Goal: Task Accomplishment & Management: Manage account settings

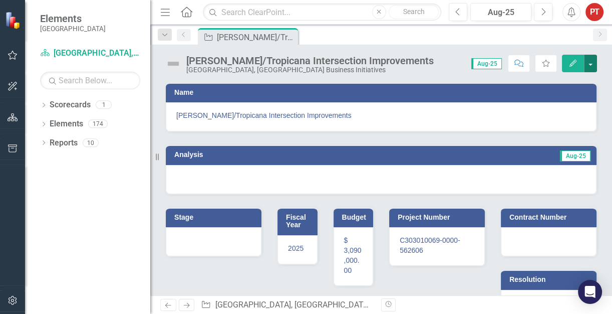
click at [592, 63] on button "button" at bounding box center [590, 64] width 13 height 18
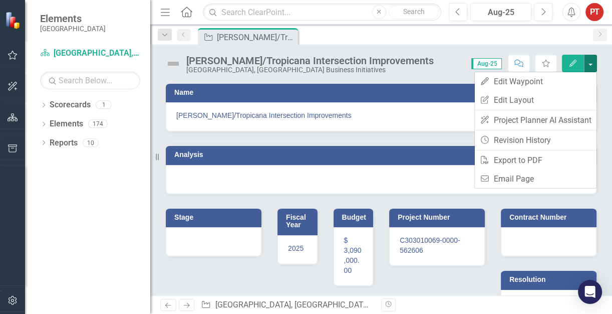
click at [592, 62] on button "button" at bounding box center [590, 64] width 13 height 18
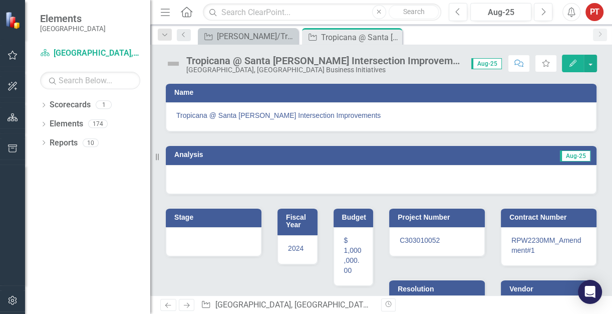
click at [350, 180] on div at bounding box center [381, 179] width 431 height 29
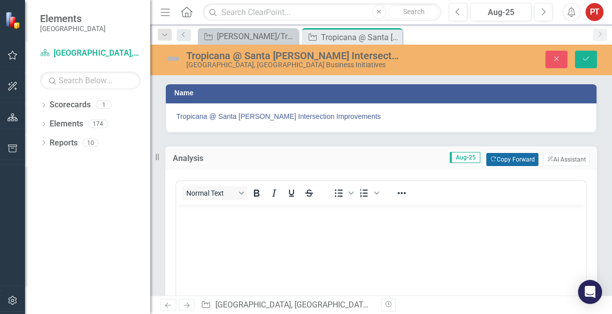
click at [506, 156] on button "Copy Forward Copy Forward" at bounding box center [513, 159] width 52 height 13
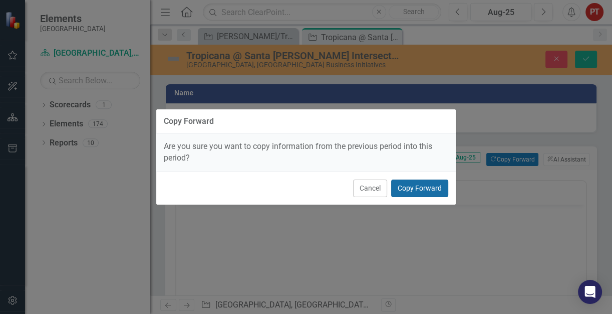
click at [409, 193] on button "Copy Forward" at bounding box center [419, 188] width 57 height 18
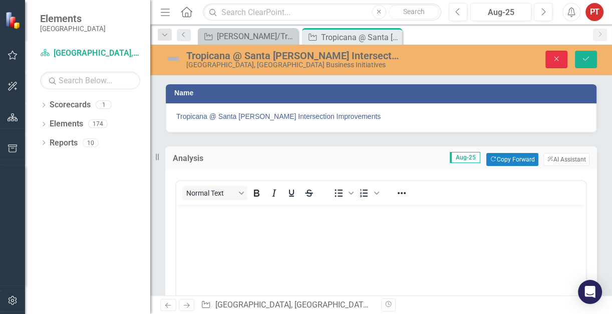
click at [552, 60] on button "Close" at bounding box center [557, 60] width 22 height 18
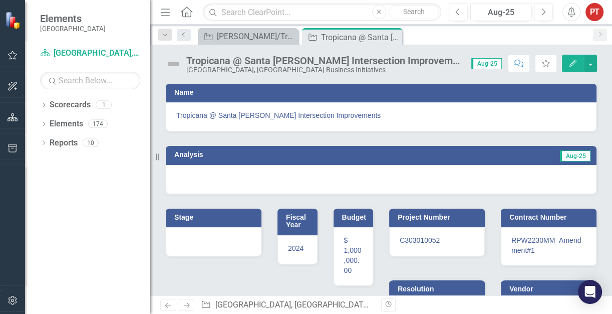
click at [485, 62] on span "Aug-25" at bounding box center [487, 63] width 31 height 11
drag, startPoint x: 485, startPoint y: 62, endPoint x: 456, endPoint y: 68, distance: 29.1
click at [467, 68] on div "Score: N/A Aug-25 Completed Comment Favorite Edit" at bounding box center [532, 63] width 131 height 17
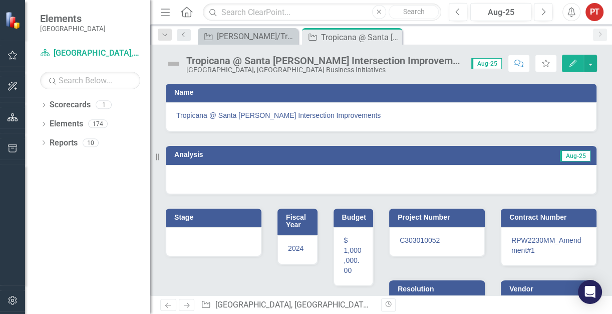
click at [244, 66] on div "[GEOGRAPHIC_DATA], [GEOGRAPHIC_DATA] Business Initiatives" at bounding box center [323, 70] width 275 height 8
click at [493, 13] on div "Aug-25" at bounding box center [501, 13] width 54 height 12
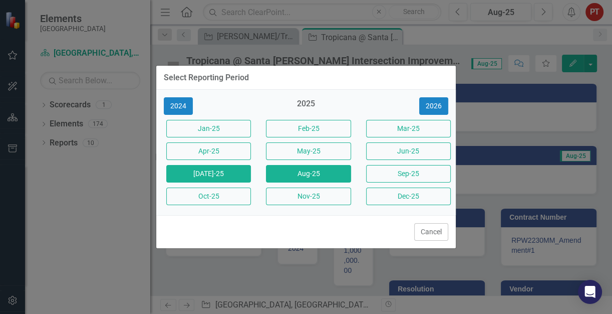
click at [238, 180] on button "Jul-25" at bounding box center [208, 174] width 85 height 18
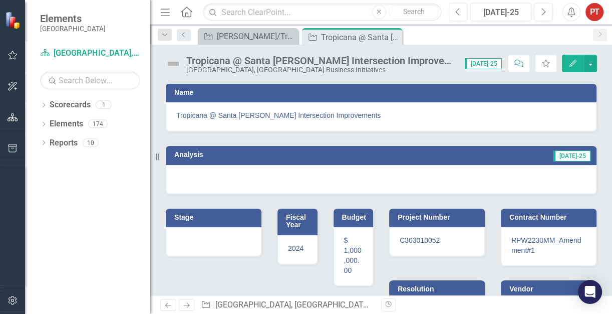
click at [494, 61] on span "Jul-25" at bounding box center [483, 63] width 37 height 11
click at [490, 64] on span "Jul-25" at bounding box center [483, 63] width 37 height 11
click at [486, 67] on span "Jul-25" at bounding box center [483, 63] width 37 height 11
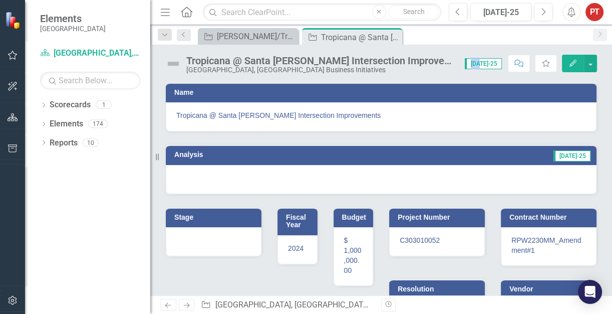
click at [486, 67] on span "Jul-25" at bounding box center [483, 63] width 37 height 11
drag, startPoint x: 486, startPoint y: 67, endPoint x: 464, endPoint y: 68, distance: 21.6
click at [464, 68] on div "Score: N/A Jul-25 Completed Comment Favorite Edit" at bounding box center [528, 63] width 137 height 17
click at [185, 37] on icon "Previous" at bounding box center [184, 35] width 8 height 6
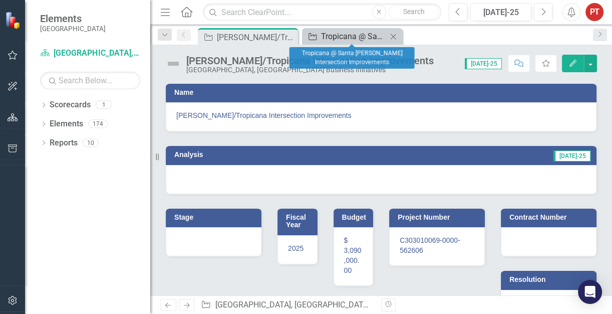
click at [369, 38] on div "Tropicana @ Santa [PERSON_NAME] Intersection Improvements" at bounding box center [354, 36] width 66 height 13
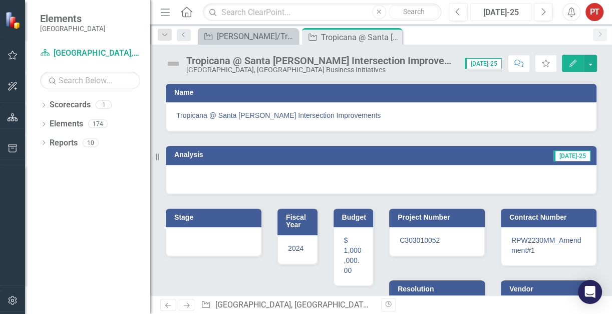
click at [499, 14] on div "Jul-25" at bounding box center [501, 13] width 54 height 12
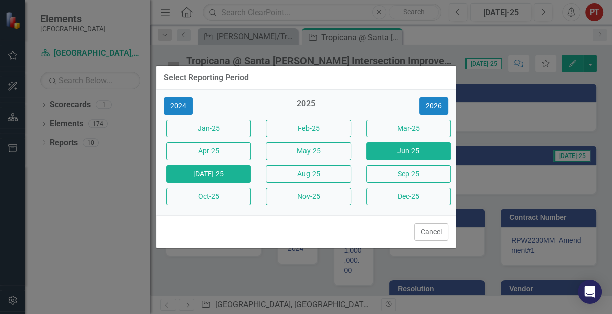
click at [398, 151] on button "Jun-25" at bounding box center [408, 151] width 85 height 18
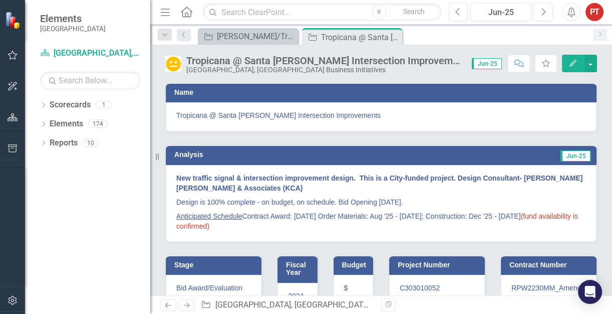
click at [249, 225] on span "(fund availability is confirmed)" at bounding box center [377, 221] width 402 height 18
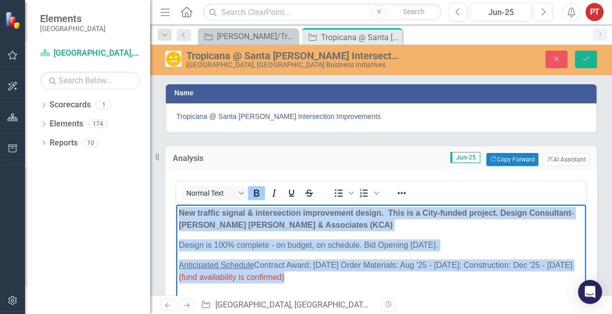
drag, startPoint x: 305, startPoint y: 278, endPoint x: 352, endPoint y: 408, distance: 137.9
click at [176, 207] on html "New traffic signal & intersection improvement design. This is a City-funded pro…" at bounding box center [381, 279] width 410 height 150
copy body "New traffic signal & intersection improvement design. This is a City-funded pro…"
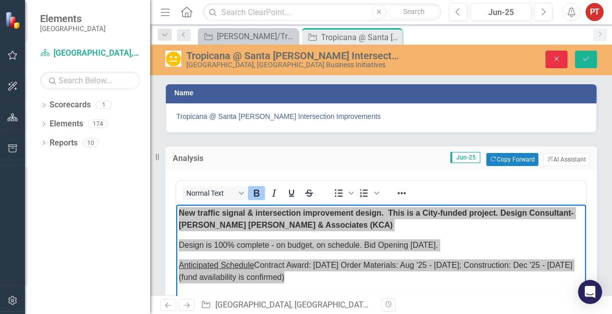
click at [551, 58] on button "Close" at bounding box center [557, 60] width 22 height 18
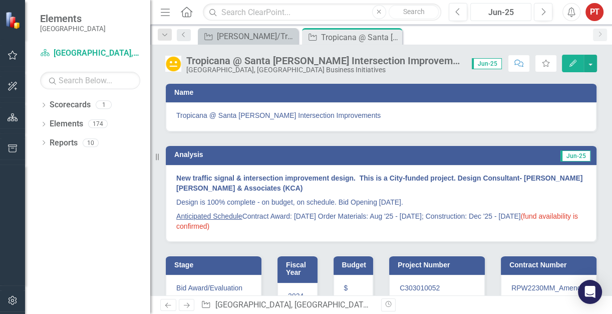
click at [503, 10] on div "Jun-25" at bounding box center [501, 13] width 54 height 12
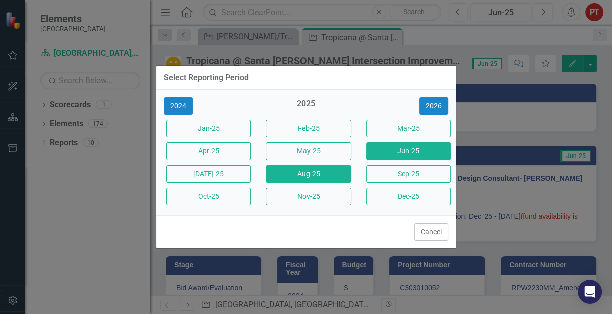
click at [290, 177] on button "Aug-25" at bounding box center [308, 174] width 85 height 18
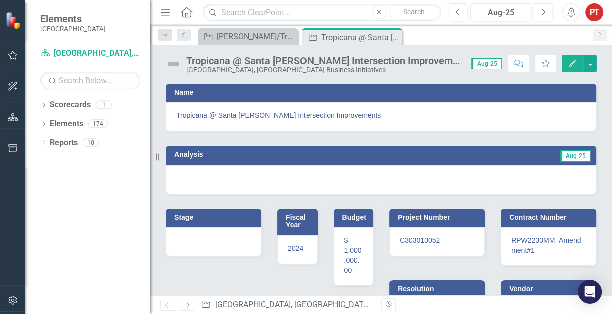
click at [390, 171] on div at bounding box center [381, 179] width 431 height 29
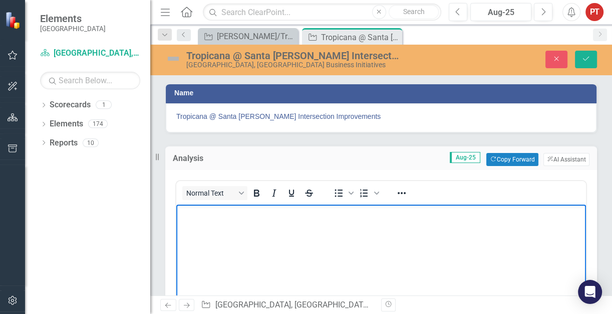
click at [347, 229] on body "Rich Text Area. Press ALT-0 for help." at bounding box center [381, 279] width 410 height 150
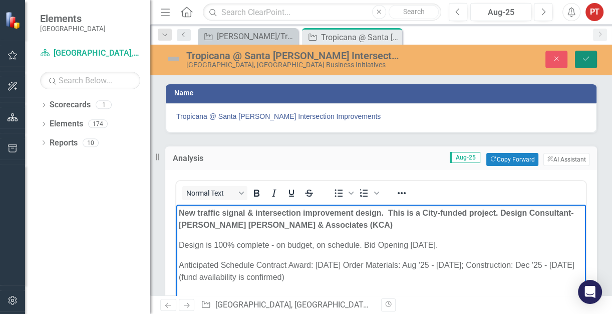
click at [583, 60] on icon "Save" at bounding box center [586, 58] width 9 height 7
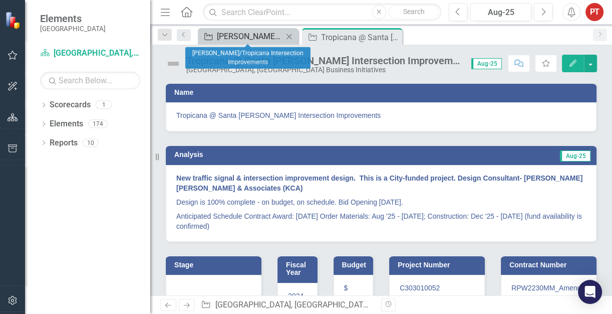
click at [259, 36] on div "[PERSON_NAME]/Tropicana Intersection Improvements" at bounding box center [250, 36] width 66 height 13
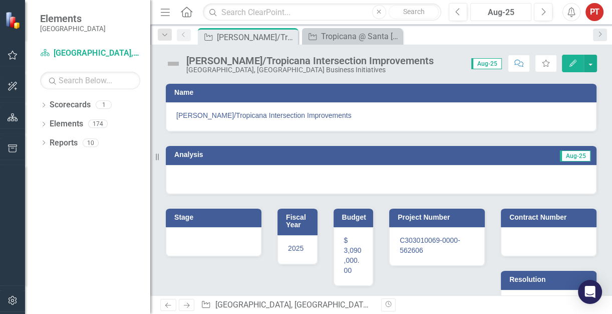
click at [498, 10] on div "Aug-25" at bounding box center [501, 13] width 54 height 12
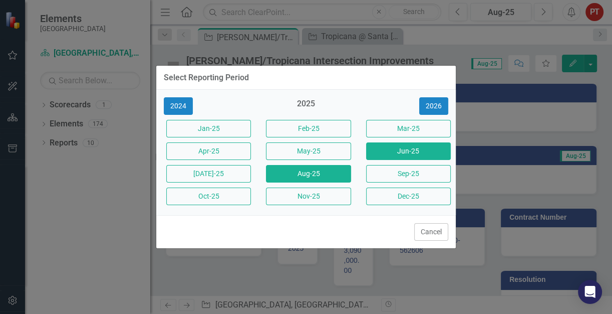
click at [423, 151] on button "Jun-25" at bounding box center [408, 151] width 85 height 18
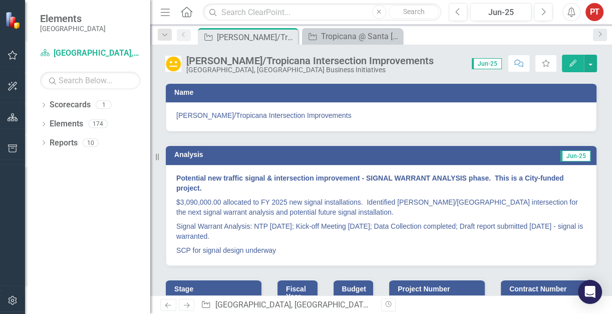
click at [281, 247] on p "SCP for signal design underway" at bounding box center [381, 249] width 410 height 12
click at [277, 248] on p "SCP for signal design underway" at bounding box center [381, 249] width 410 height 12
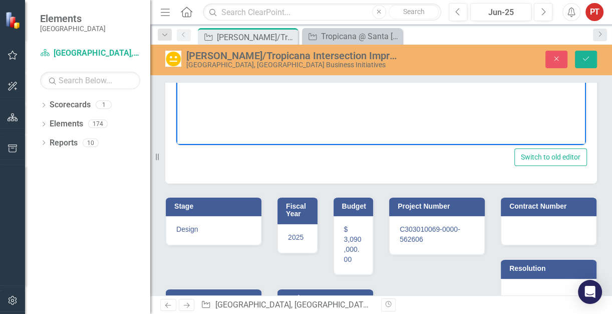
scroll to position [161, 0]
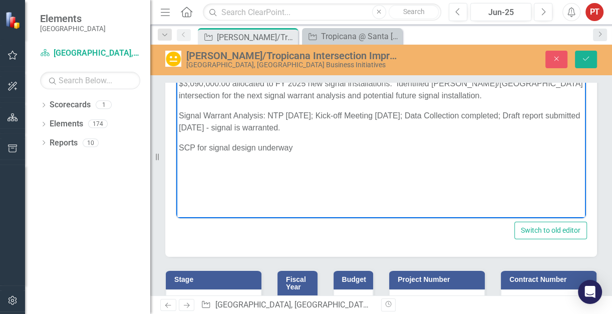
drag, startPoint x: 176, startPoint y: 51, endPoint x: 331, endPoint y: 142, distance: 179.4
click at [331, 142] on body "Potential new traffic signal & intersection improvement - SIGNAL WARRANT ANALYS…" at bounding box center [381, 118] width 410 height 150
copy body "Potential new traffic signal & intersection improvement - SIGNAL WARRANT ANALYS…"
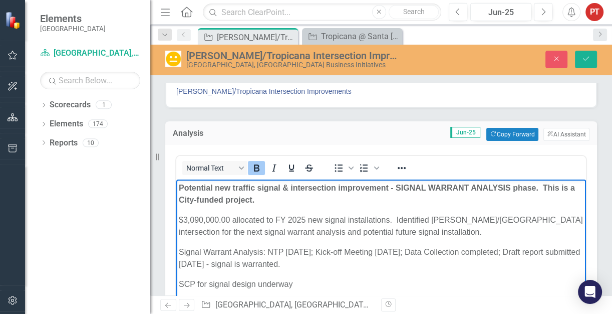
scroll to position [0, 0]
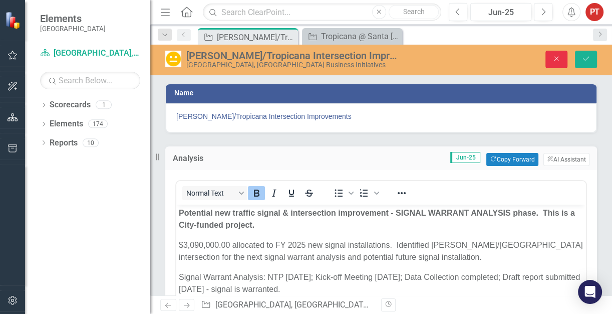
click at [555, 59] on icon "Close" at bounding box center [556, 58] width 9 height 7
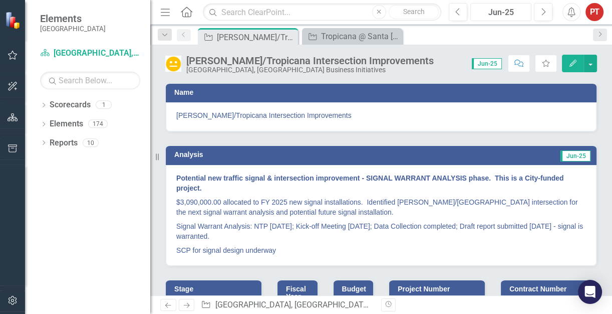
click at [501, 13] on div "Jun-25" at bounding box center [501, 13] width 54 height 12
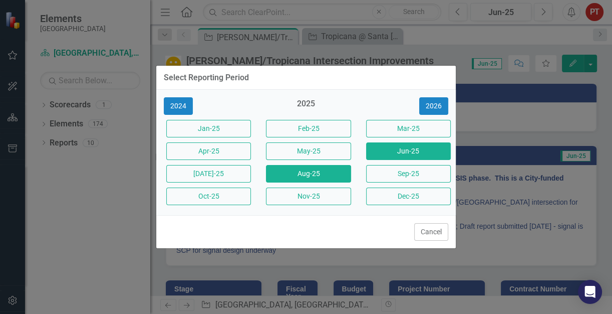
click at [302, 174] on button "Aug-25" at bounding box center [308, 174] width 85 height 18
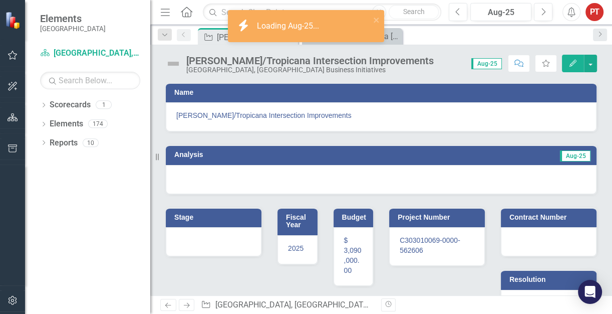
click at [293, 176] on div at bounding box center [381, 179] width 431 height 29
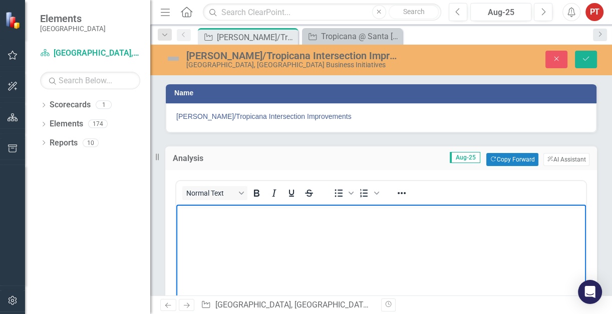
click at [268, 225] on body "Rich Text Area. Press ALT-0 for help." at bounding box center [381, 279] width 410 height 150
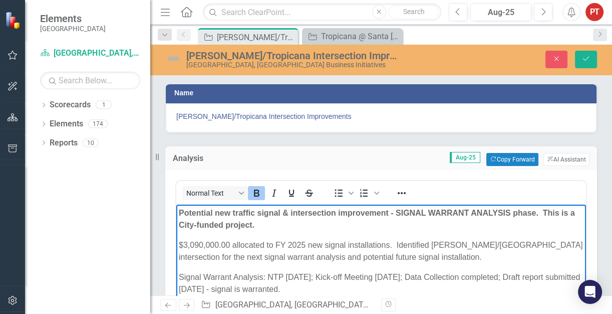
click at [329, 225] on p "Potential new traffic signal & intersection improvement - SIGNAL WARRANT ANALYS…" at bounding box center [381, 218] width 405 height 24
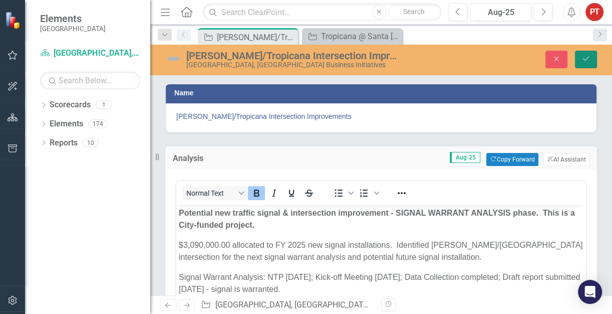
drag, startPoint x: 586, startPoint y: 57, endPoint x: 580, endPoint y: 65, distance: 10.4
click at [586, 57] on icon "Save" at bounding box center [586, 58] width 9 height 7
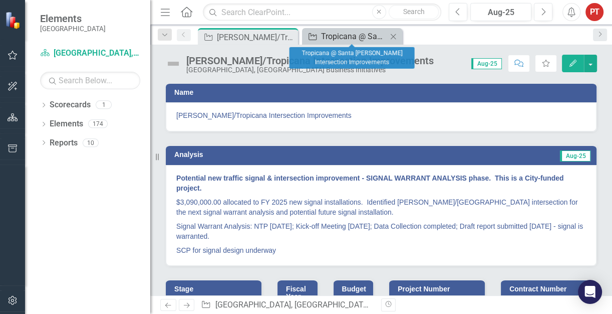
click at [343, 33] on div "Tropicana @ Santa [PERSON_NAME] Intersection Improvements" at bounding box center [354, 36] width 66 height 13
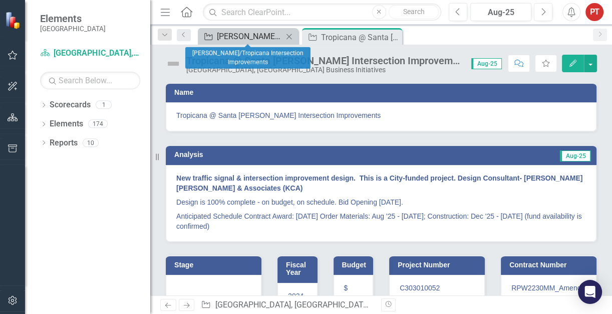
click at [256, 32] on div "[PERSON_NAME]/Tropicana Intersection Improvements" at bounding box center [250, 36] width 66 height 13
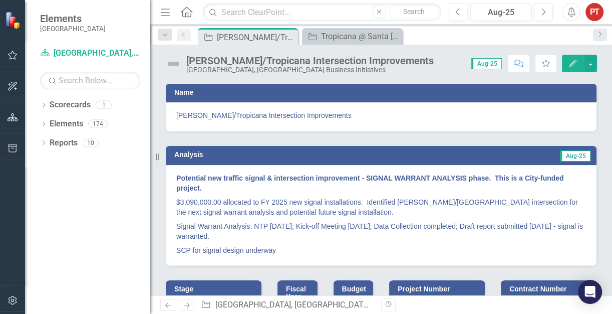
click at [172, 68] on img at bounding box center [173, 64] width 16 height 16
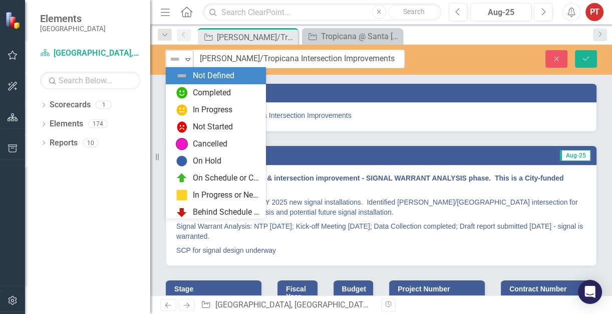
click at [174, 57] on img at bounding box center [175, 59] width 12 height 12
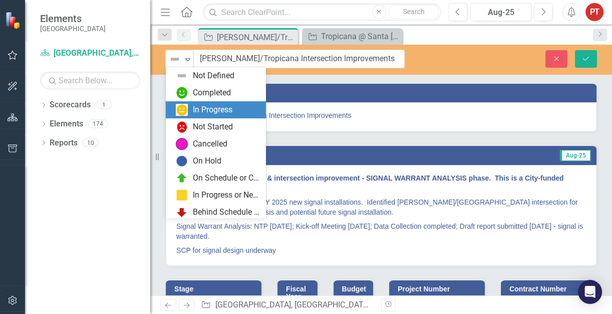
click at [194, 107] on div "In Progress" at bounding box center [213, 110] width 40 height 12
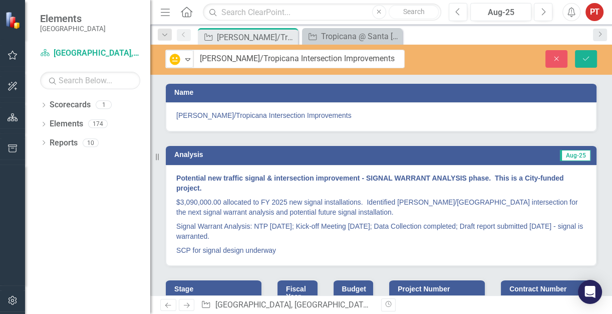
click at [207, 192] on p "Potential new traffic signal & intersection improvement - SIGNAL WARRANT ANALYS…" at bounding box center [381, 184] width 410 height 22
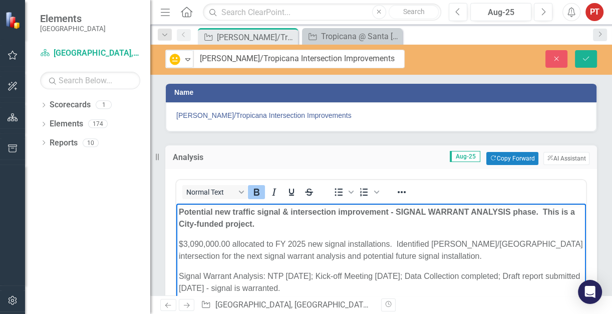
click at [215, 211] on strong "Potential new traffic signal & intersection improvement - SIGNAL WARRANT ANALYS…" at bounding box center [377, 217] width 396 height 21
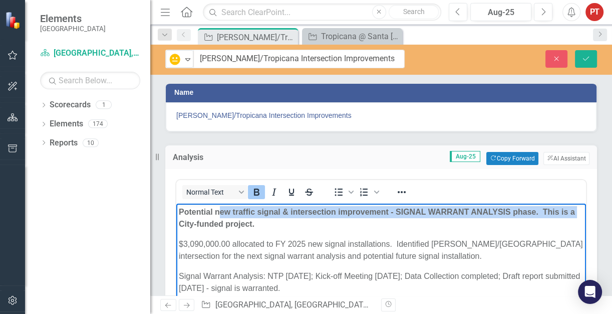
drag, startPoint x: 218, startPoint y: 212, endPoint x: 163, endPoint y: 258, distance: 71.9
click at [176, 258] on html "Potential new traffic signal & intersection improvement - SIGNAL WARRANT ANALYS…" at bounding box center [381, 278] width 410 height 150
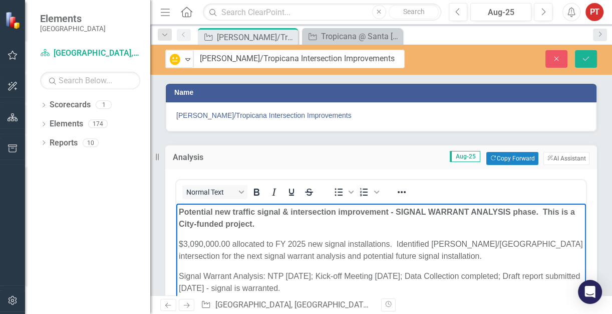
click at [212, 271] on p "Signal Warrant Analysis: NTP 11/21/2024; Kick-off Meeting 11/25/2024; Data Coll…" at bounding box center [381, 282] width 405 height 24
drag, startPoint x: 179, startPoint y: 210, endPoint x: 216, endPoint y: 211, distance: 37.1
click at [216, 211] on strong "Potential new traffic signal & intersection improvement - SIGNAL WARRANT ANALYS…" at bounding box center [377, 217] width 396 height 21
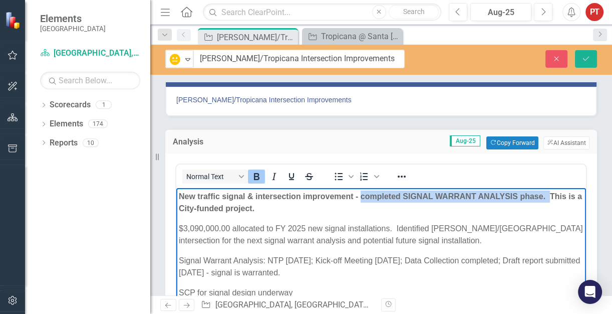
drag, startPoint x: 362, startPoint y: 197, endPoint x: 551, endPoint y: 199, distance: 188.4
click at [551, 199] on strong "New traffic signal & intersection improvement - completed SIGNAL WARRANT ANALYS…" at bounding box center [380, 202] width 403 height 21
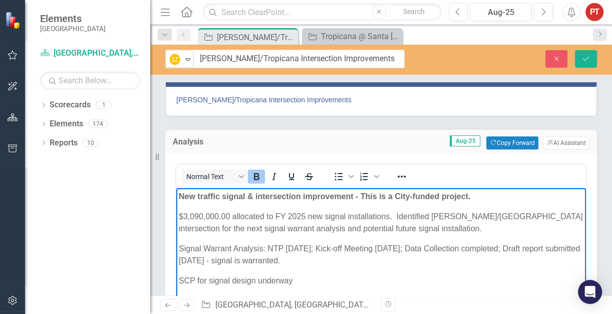
click at [496, 199] on p "New traffic signal & intersection improvement - This is a City-funded project." at bounding box center [381, 196] width 405 height 12
drag, startPoint x: 197, startPoint y: 206, endPoint x: 233, endPoint y: 188, distance: 39.4
click at [197, 206] on body "New traffic signal & intersection improvement - This is a City-funded project. …" at bounding box center [381, 263] width 410 height 150
click at [178, 215] on body "New traffic signal & intersection improvement - This is a City-funded project. …" at bounding box center [381, 263] width 410 height 150
click at [178, 205] on body "New traffic signal & intersection improvement - This is a City-funded project. …" at bounding box center [381, 263] width 410 height 150
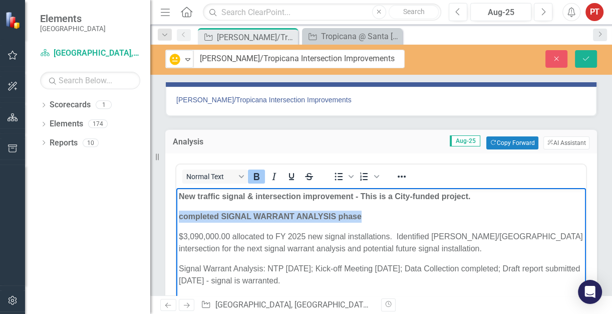
drag, startPoint x: 369, startPoint y: 217, endPoint x: 180, endPoint y: 211, distance: 189.0
click at [180, 211] on p "completed SIGNAL WARRANT ANALYSIS phase" at bounding box center [381, 216] width 405 height 12
click at [259, 175] on icon "Bold" at bounding box center [257, 176] width 12 height 12
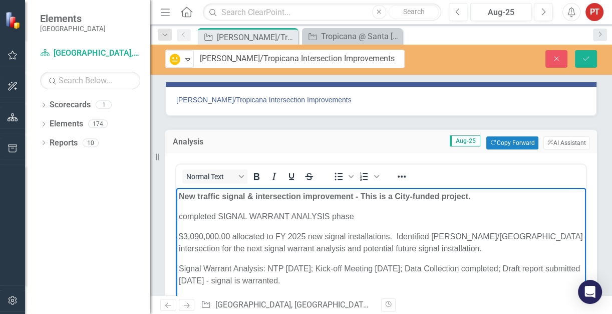
drag, startPoint x: 179, startPoint y: 216, endPoint x: 569, endPoint y: 343, distance: 409.9
click at [179, 216] on p "completed SIGNAL WARRANT ANALYSIS phase" at bounding box center [381, 216] width 405 height 12
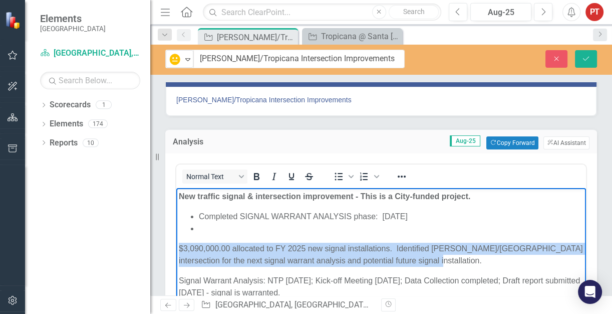
drag, startPoint x: 416, startPoint y: 261, endPoint x: 180, endPoint y: 245, distance: 236.5
click at [180, 245] on p "$3,090,000.00 allocated to FY 2025 new signal installations. Identified Chiquit…" at bounding box center [381, 255] width 405 height 24
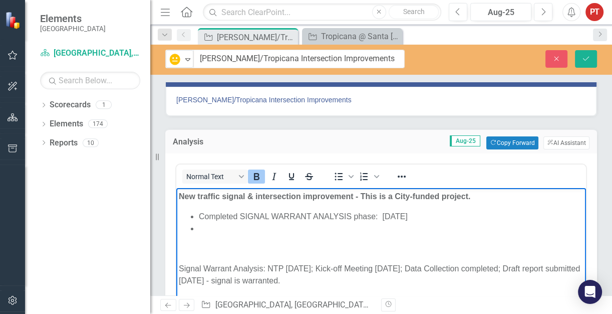
click at [487, 194] on p "New traffic signal & intersection improvement - This is a City-funded project." at bounding box center [381, 196] width 405 height 12
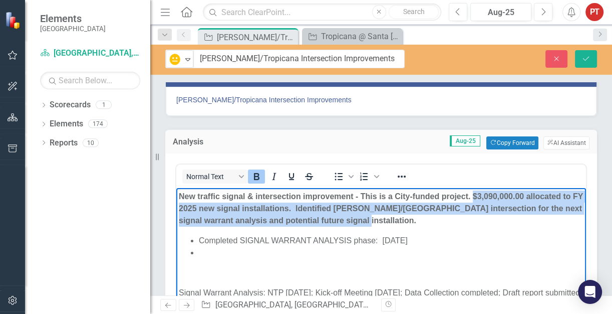
drag, startPoint x: 473, startPoint y: 195, endPoint x: 359, endPoint y: 219, distance: 116.8
click at [359, 219] on strong "New traffic signal & intersection improvement - This is a City-funded project. …" at bounding box center [381, 208] width 404 height 33
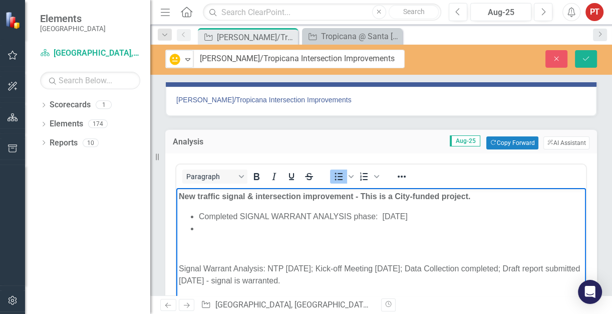
click at [282, 227] on li "Rich Text Area. Press ALT-0 for help." at bounding box center [391, 228] width 385 height 12
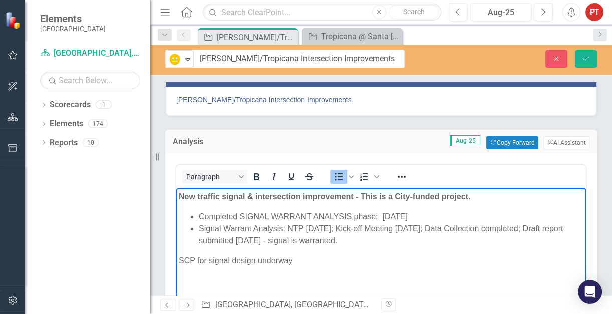
drag, startPoint x: 424, startPoint y: 214, endPoint x: 157, endPoint y: 212, distance: 266.6
click at [176, 212] on html "New traffic signal & intersection improvement - This is a City-funded project. …" at bounding box center [381, 263] width 410 height 150
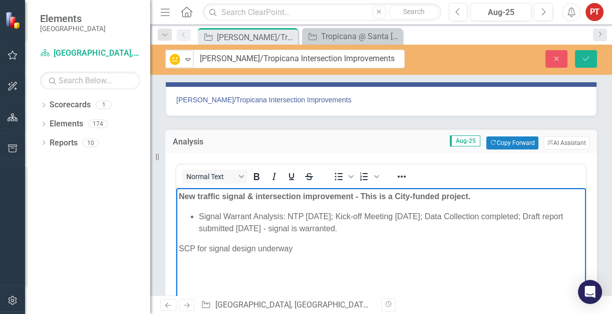
click at [207, 240] on body "New traffic signal & intersection improvement - This is a City-funded project. …" at bounding box center [381, 263] width 410 height 150
drag, startPoint x: 402, startPoint y: 226, endPoint x: 407, endPoint y: 224, distance: 5.4
click at [402, 226] on li "Signal Warrant Analysis: NTP 11/21/2024; Kick-off Meeting 11/25/2024; Data Coll…" at bounding box center [391, 222] width 385 height 24
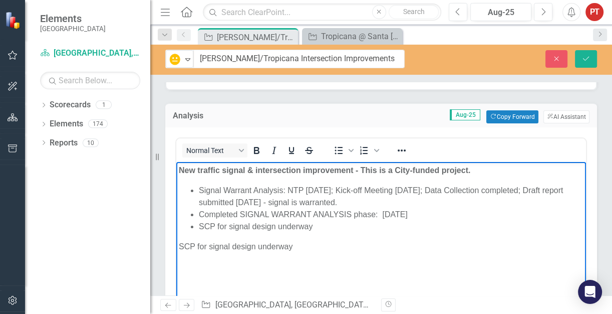
drag, startPoint x: 308, startPoint y: 249, endPoint x: 167, endPoint y: 290, distance: 146.8
click at [176, 293] on html "New traffic signal & intersection improvement - This is a City-funded project. …" at bounding box center [381, 237] width 410 height 150
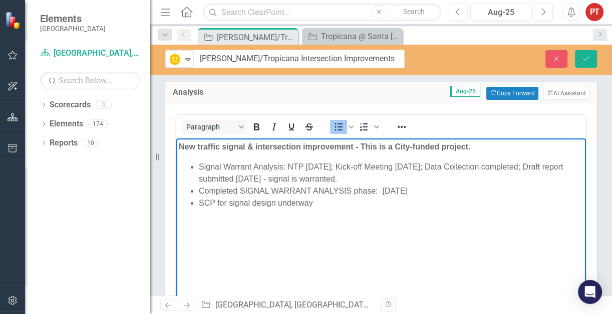
scroll to position [44, 0]
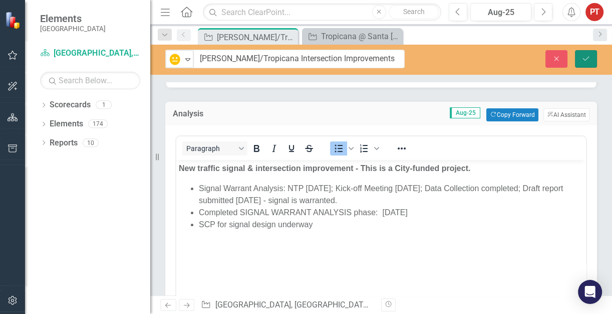
click at [586, 59] on icon "Save" at bounding box center [586, 58] width 9 height 7
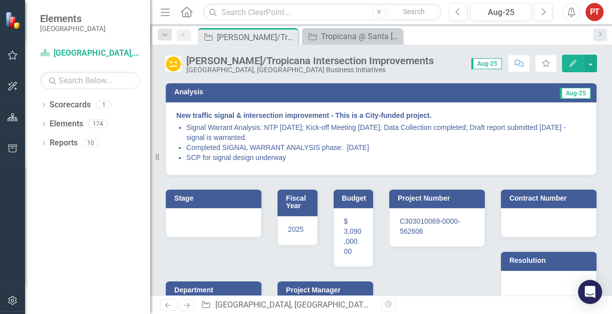
scroll to position [0, 0]
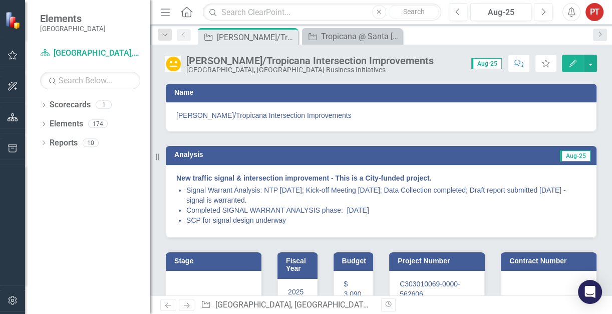
click at [416, 188] on li "Signal Warrant Analysis: NTP 11/21/2024; Kick-off Meeting 11/25/2024; Data Coll…" at bounding box center [386, 195] width 400 height 20
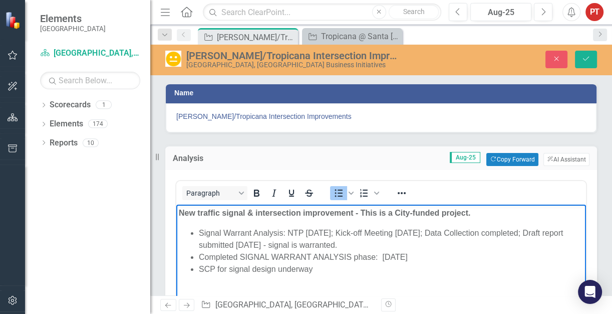
drag, startPoint x: 453, startPoint y: 230, endPoint x: 379, endPoint y: 246, distance: 76.4
click at [379, 246] on li "Signal Warrant Analysis: NTP 11/21/2024; Kick-off Meeting 11/25/2024; Data Coll…" at bounding box center [391, 238] width 385 height 24
click at [395, 243] on li "Signal Warrant Analysis: NTP 11/21/2024; Kick-off Meeting 11/25/2024; Data Coll…" at bounding box center [391, 238] width 385 height 24
click at [377, 244] on li "Signal Warrant Analysis: NTP 11/21/2024; Kick-off Meeting 11/25/2024; Data Coll…" at bounding box center [391, 238] width 385 height 24
drag, startPoint x: 377, startPoint y: 244, endPoint x: 290, endPoint y: 245, distance: 87.2
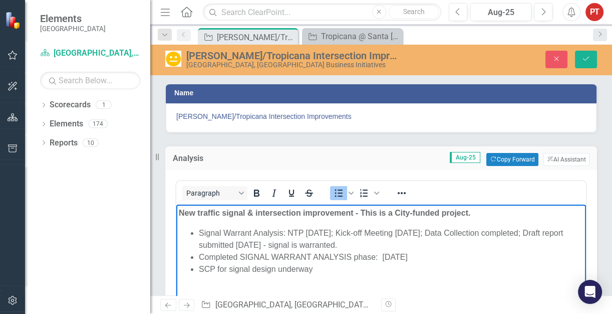
click at [290, 245] on li "Signal Warrant Analysis: NTP 11/21/2024; Kick-off Meeting 11/25/2024; Data Coll…" at bounding box center [391, 238] width 385 height 24
click at [356, 281] on body "New traffic signal & intersection improvement - This is a City-funded project. …" at bounding box center [381, 279] width 410 height 150
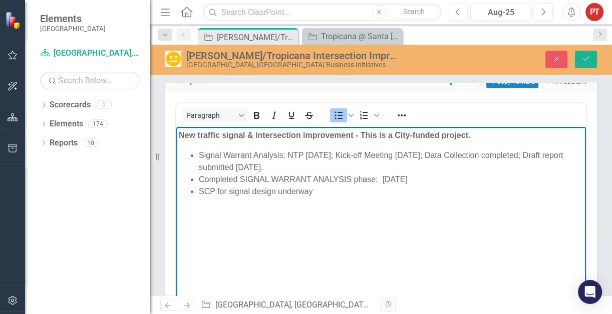
scroll to position [63, 0]
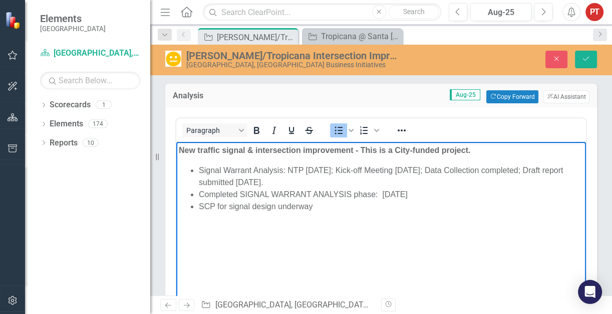
click at [308, 249] on body "New traffic signal & intersection improvement - This is a City-funded project. …" at bounding box center [381, 216] width 410 height 150
click at [320, 207] on li "SCP for signal design underway" at bounding box center [391, 206] width 385 height 12
click at [360, 183] on li "Signal Warrant Analysis: NTP 11/21/2024; Kick-off Meeting 11/25/2024; Data Coll…" at bounding box center [391, 176] width 385 height 24
click at [553, 168] on li "Signal Warrant Analysis: NTP 11/21/2024; Kick-off Meeting 11/25/2024; Data Coll…" at bounding box center [391, 176] width 385 height 24
drag, startPoint x: 547, startPoint y: 170, endPoint x: 539, endPoint y: 177, distance: 10.6
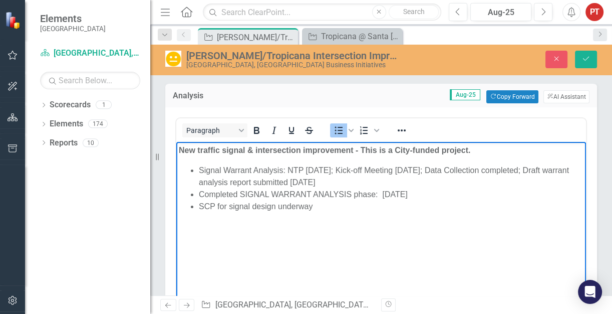
click at [547, 170] on li "Signal Warrant Analysis: NTP 11/21/2024; Kick-off Meeting 11/25/2024; Data Coll…" at bounding box center [391, 176] width 385 height 24
click at [356, 157] on body "New traffic signal & intersection improvement - This is a City-funded project. …" at bounding box center [381, 216] width 410 height 150
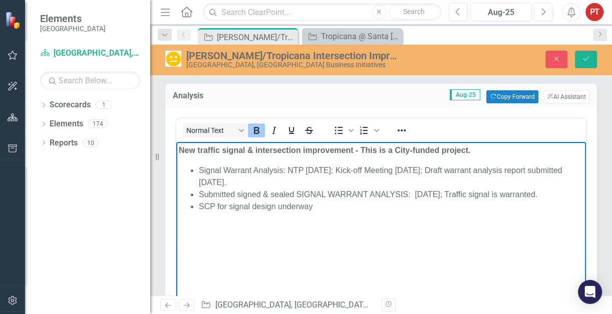
drag, startPoint x: 352, startPoint y: 148, endPoint x: 355, endPoint y: 156, distance: 8.8
click at [352, 148] on strong "New traffic signal & intersection improvement - This is a City-funded project." at bounding box center [325, 149] width 292 height 9
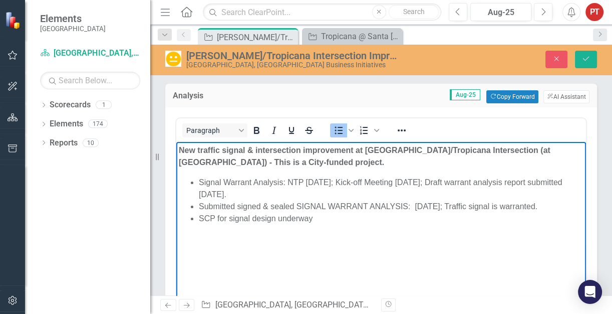
drag, startPoint x: 550, startPoint y: 205, endPoint x: 477, endPoint y: 207, distance: 73.7
click at [449, 204] on li "Submitted signed & sealed SIGNAL WAR RANT ANALYSIS: July 2025; Traffic signal i…" at bounding box center [391, 206] width 385 height 12
drag, startPoint x: 238, startPoint y: 205, endPoint x: 200, endPoint y: 201, distance: 37.9
click at [200, 201] on li "Submitted signed & sealed SIGNAL WAR RANT ANALYSIS: July 2025" at bounding box center [391, 206] width 385 height 12
click at [462, 253] on body "New traffic signal & intersection improvement at Chiquita/Tropicana Intersectio…" at bounding box center [381, 216] width 410 height 150
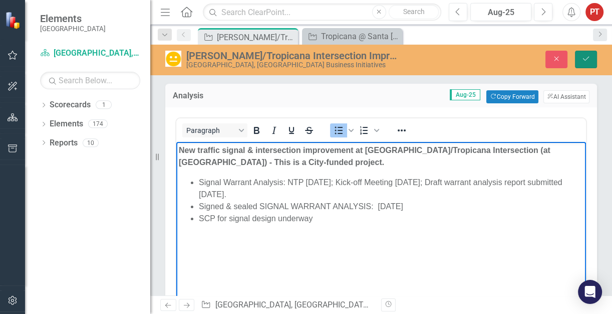
click at [589, 59] on icon "Save" at bounding box center [586, 58] width 9 height 7
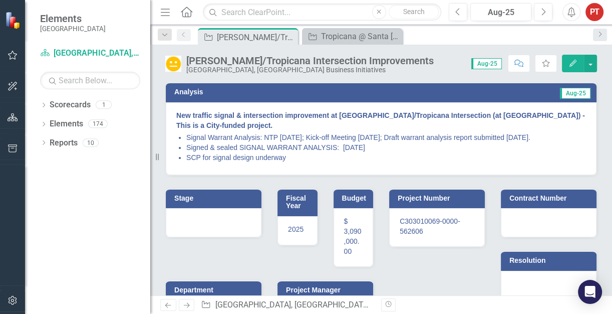
click at [206, 212] on div at bounding box center [214, 222] width 96 height 29
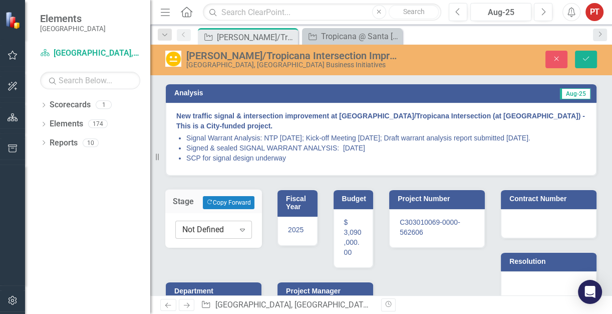
click at [238, 229] on icon "Expand" at bounding box center [243, 229] width 10 height 8
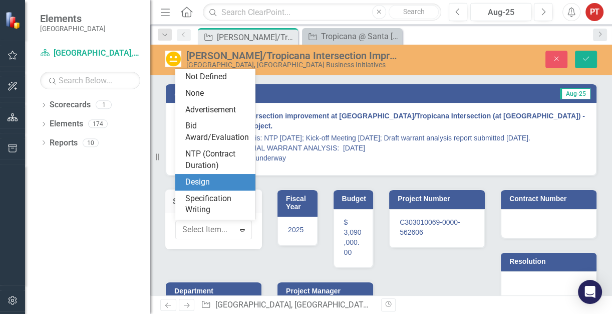
click at [206, 188] on div "Design" at bounding box center [217, 182] width 64 height 12
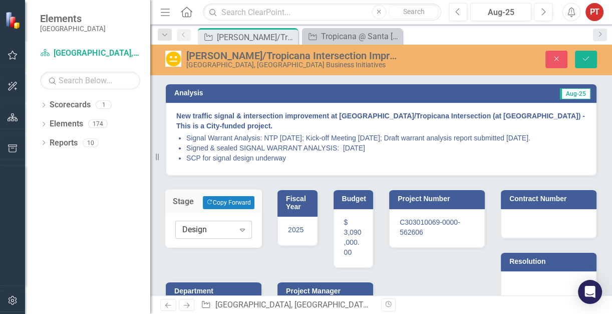
click at [225, 229] on div "Design" at bounding box center [208, 230] width 52 height 12
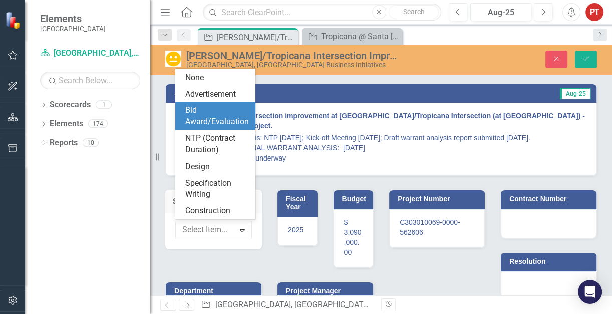
scroll to position [0, 0]
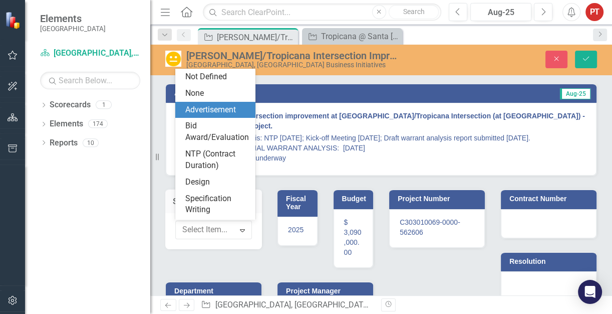
click at [227, 112] on div "Advertisement" at bounding box center [217, 110] width 64 height 12
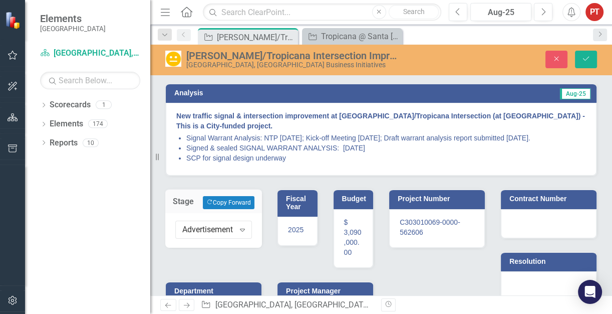
click at [429, 266] on div "Project Number C303010069-0000-562606 Contract Number Resolution Vendor Purchas…" at bounding box center [492, 304] width 223 height 257
click at [589, 60] on icon "Save" at bounding box center [586, 58] width 9 height 7
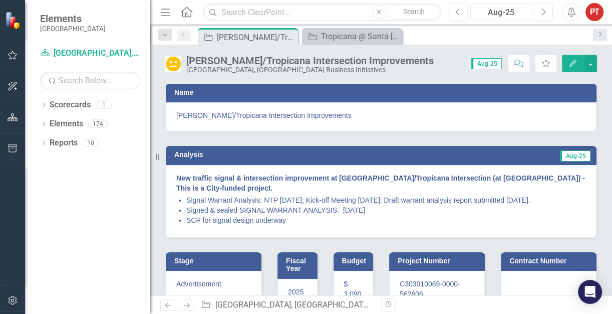
click at [506, 12] on div "Aug-25" at bounding box center [501, 13] width 54 height 12
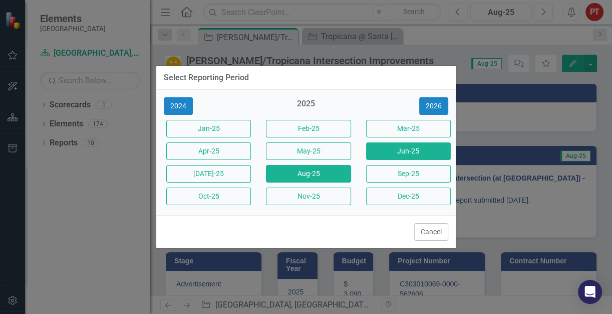
click at [390, 152] on button "Jun-25" at bounding box center [408, 151] width 85 height 18
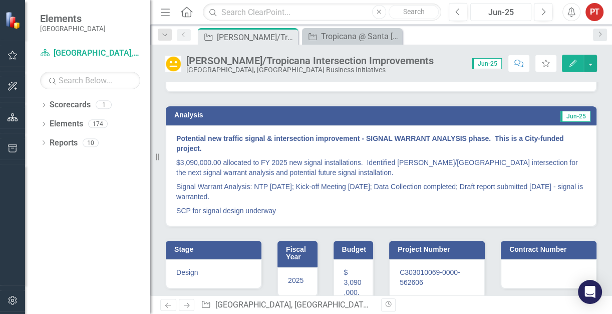
scroll to position [63, 0]
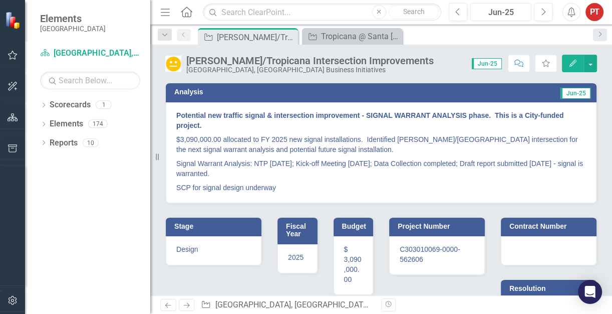
click at [499, 16] on div "Jun-25" at bounding box center [501, 13] width 54 height 12
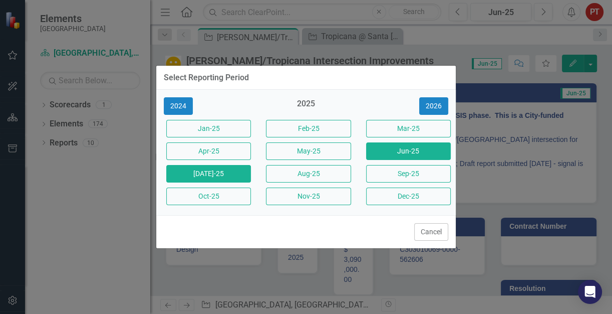
click at [208, 174] on button "Jul-25" at bounding box center [208, 174] width 85 height 18
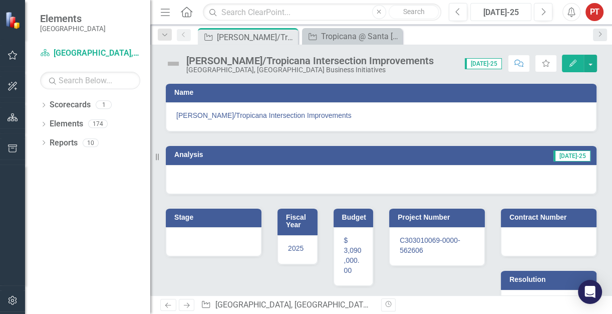
click at [511, 14] on div "Jul-25" at bounding box center [501, 13] width 54 height 12
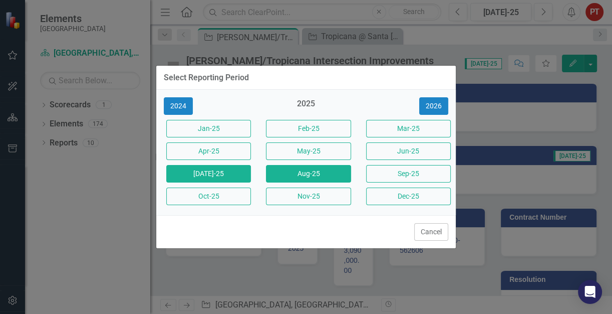
click at [320, 175] on button "Aug-25" at bounding box center [308, 174] width 85 height 18
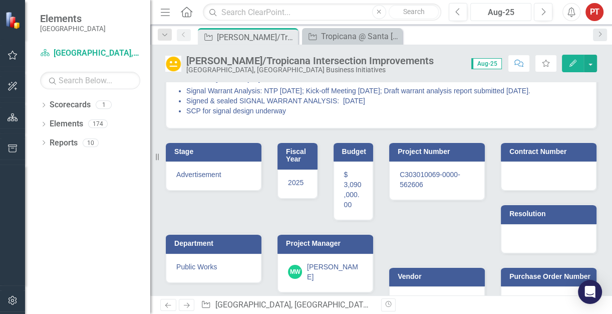
scroll to position [125, 0]
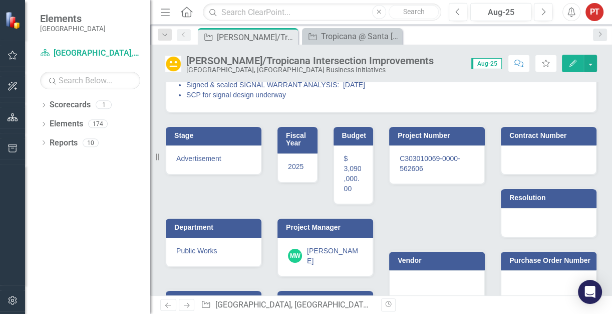
click at [213, 155] on span "Advertisement" at bounding box center [198, 158] width 45 height 8
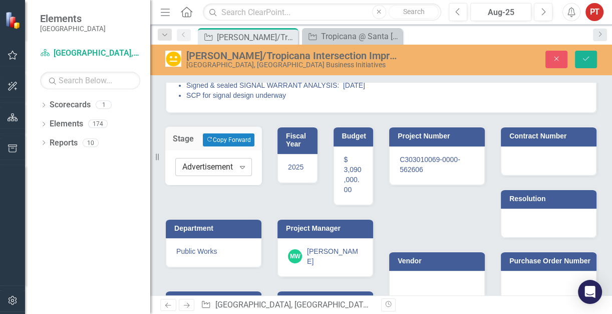
click at [214, 163] on div "Advertisement" at bounding box center [208, 167] width 52 height 12
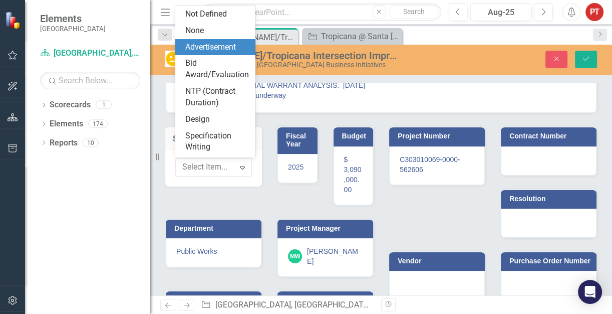
scroll to position [27, 0]
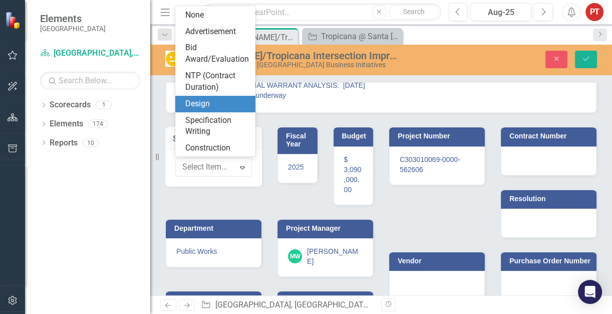
click at [223, 102] on div "Design" at bounding box center [217, 104] width 64 height 12
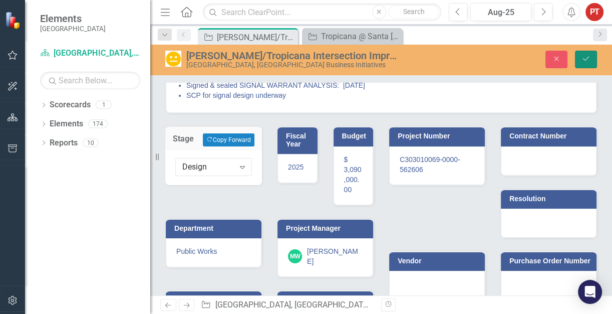
click at [590, 60] on icon "Save" at bounding box center [586, 58] width 9 height 7
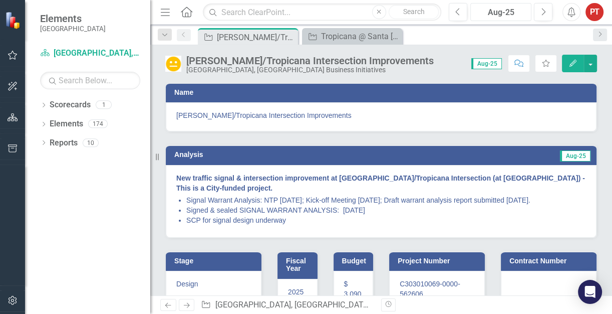
click at [502, 16] on div "Aug-25" at bounding box center [501, 13] width 54 height 12
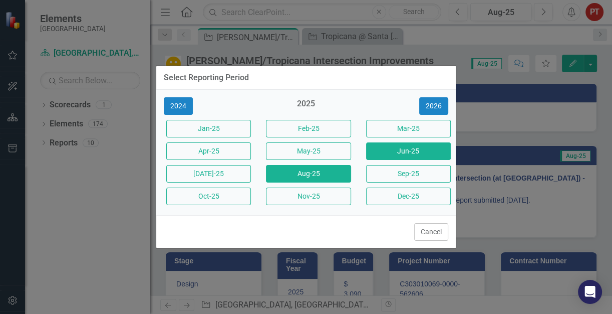
click at [386, 150] on button "Jun-25" at bounding box center [408, 151] width 85 height 18
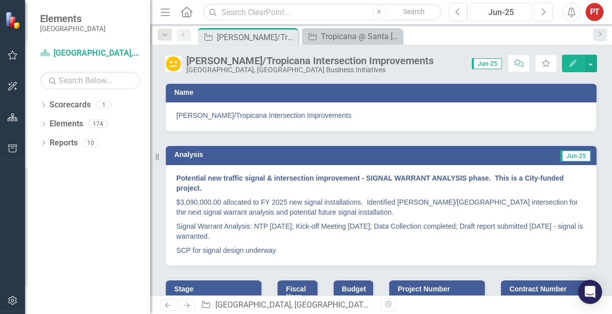
click at [509, 13] on div "Jun-25" at bounding box center [501, 13] width 54 height 12
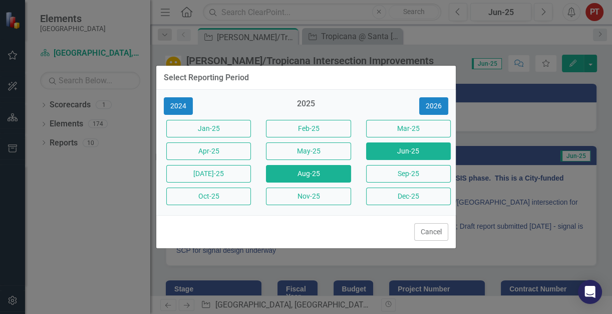
click at [327, 174] on button "Aug-25" at bounding box center [308, 174] width 85 height 18
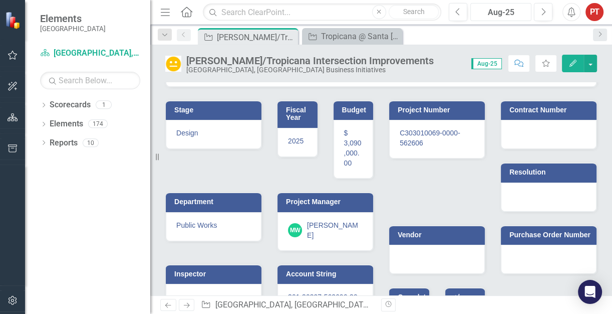
scroll to position [213, 0]
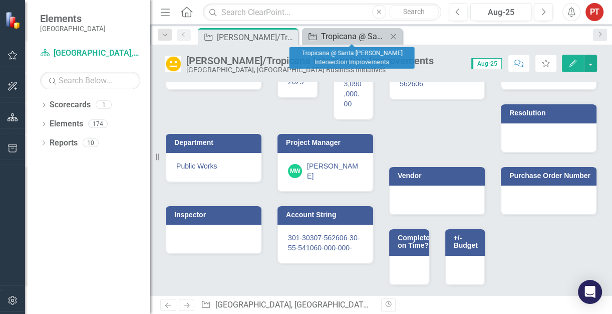
click at [348, 35] on div "Tropicana @ Santa [PERSON_NAME] Intersection Improvements" at bounding box center [354, 36] width 66 height 13
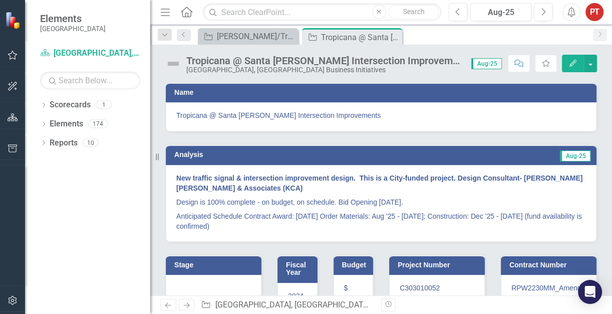
scroll to position [185, 0]
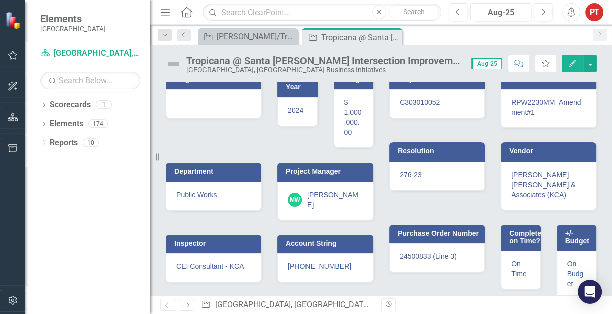
click at [336, 262] on span "[PHONE_NUMBER]" at bounding box center [319, 266] width 63 height 8
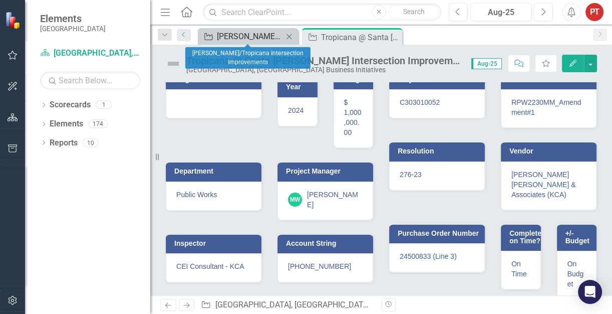
click at [264, 36] on div "[PERSON_NAME]/Tropicana Intersection Improvements" at bounding box center [250, 36] width 66 height 13
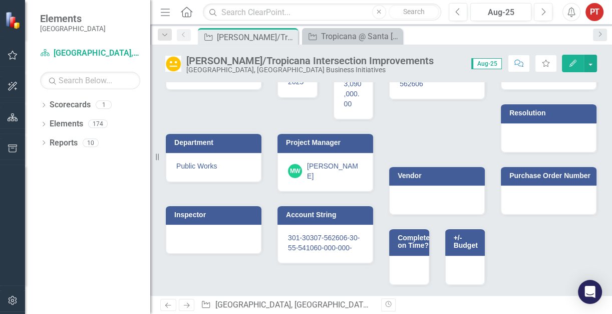
scroll to position [213, 0]
click at [317, 228] on div "301-30307-562606-30-55-541060-000-000-" at bounding box center [326, 243] width 96 height 39
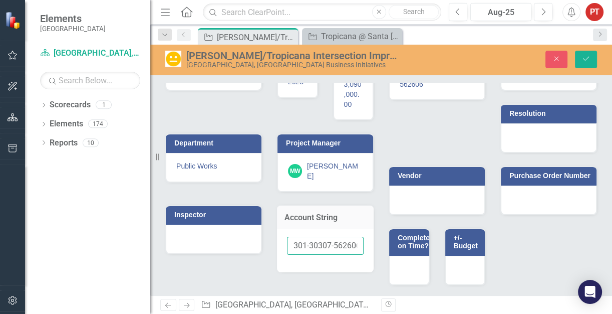
click at [317, 237] on input "301-30307-562606-30-55-541060-000-000-" at bounding box center [325, 246] width 77 height 19
click at [325, 237] on input "301-30307-562606-30-55-541060-000-000-" at bounding box center [325, 246] width 77 height 19
drag, startPoint x: 291, startPoint y: 234, endPoint x: 445, endPoint y: 235, distance: 154.3
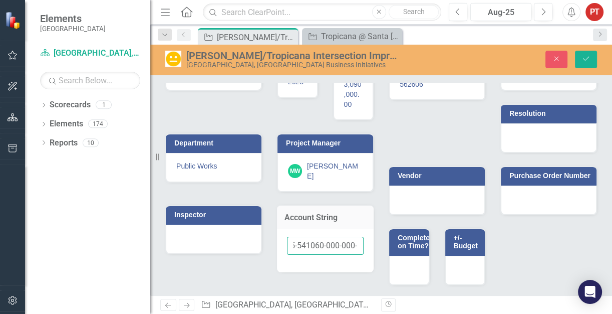
click at [445, 235] on div "Stage Design Fiscal Year 2025 Budget $ 3,090,000.00 Department Public Works Pro…" at bounding box center [381, 156] width 447 height 257
paste input "C303010069-0000-563150"
type input "C303010069-0000-563150"
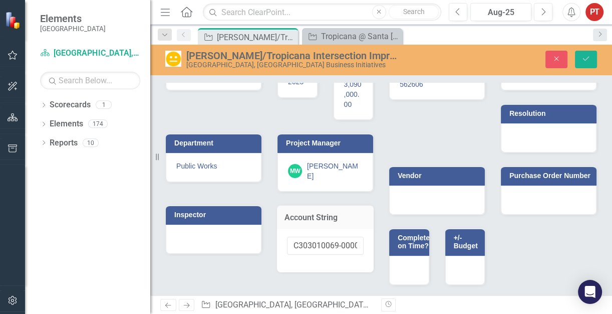
click at [225, 268] on div "Stage Design Fiscal Year 2025 Budget $ 3,090,000.00 Department Public Works Pro…" at bounding box center [381, 156] width 447 height 257
click at [311, 237] on input "C303010069-0000-563150" at bounding box center [325, 246] width 77 height 19
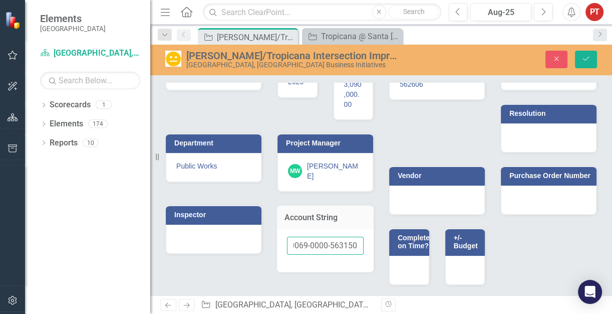
drag, startPoint x: 335, startPoint y: 231, endPoint x: 381, endPoint y: 238, distance: 46.1
click at [381, 238] on div "Stage Design Fiscal Year 2025 Budget $ 3,090,000.00 Department Public Works Pro…" at bounding box center [381, 156] width 447 height 257
click at [347, 237] on input "C303010069-0000-563150" at bounding box center [325, 246] width 77 height 19
click at [311, 274] on div "Stage Design Fiscal Year 2025 Budget $ 3,090,000.00 Department Public Works Pro…" at bounding box center [381, 156] width 447 height 257
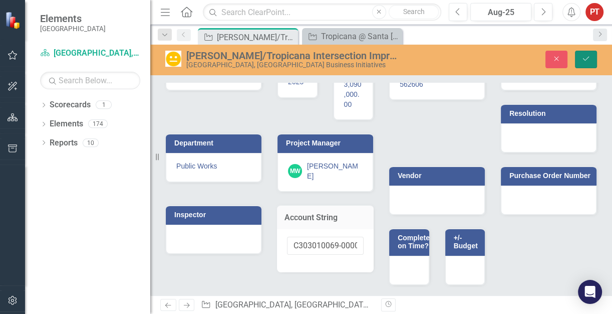
click at [582, 61] on icon "Save" at bounding box center [586, 58] width 9 height 7
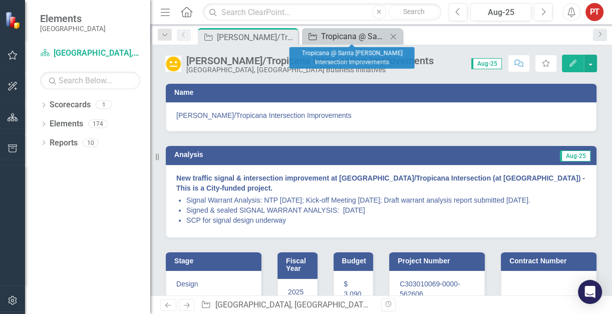
click at [348, 35] on div "Tropicana @ Santa [PERSON_NAME] Intersection Improvements" at bounding box center [354, 36] width 66 height 13
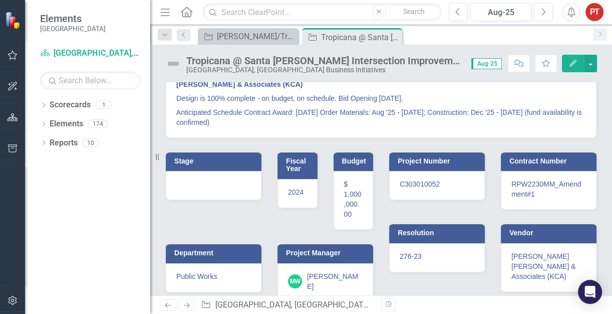
scroll to position [185, 0]
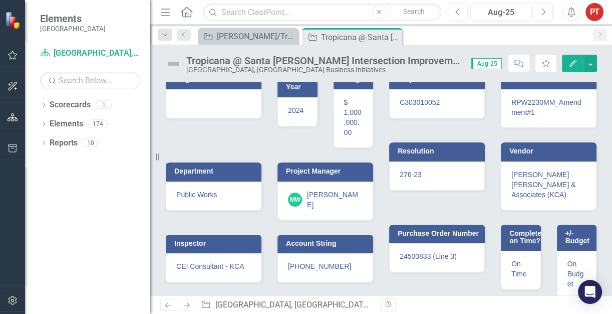
click at [322, 261] on div "[PHONE_NUMBER]" at bounding box center [326, 267] width 96 height 29
click at [324, 262] on span "[PHONE_NUMBER]" at bounding box center [319, 266] width 63 height 8
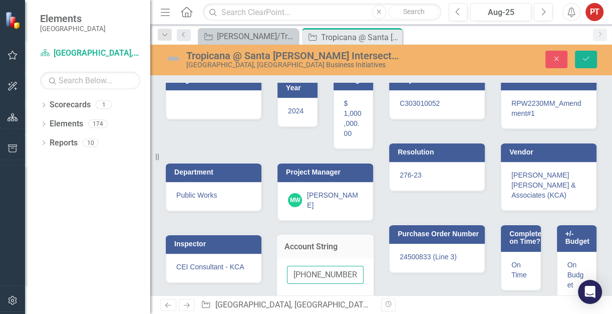
scroll to position [0, 5]
drag, startPoint x: 319, startPoint y: 265, endPoint x: 402, endPoint y: 264, distance: 83.2
click at [402, 264] on div "Stage Fiscal Year 2024 Budget $ 1,000,000.00 Department Public Works Project Ma…" at bounding box center [381, 179] width 447 height 244
click at [248, 284] on div "Stage Fiscal Year 2024 Budget $ 1,000,000.00 Department Public Works Project Ma…" at bounding box center [269, 179] width 223 height 244
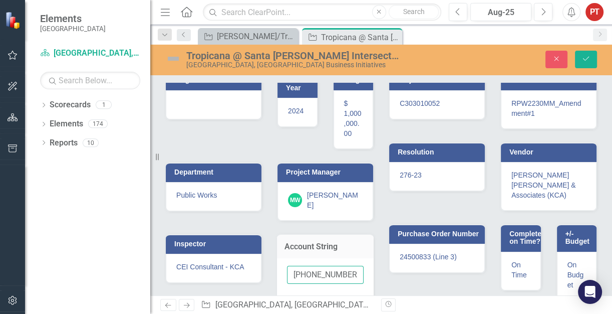
click at [317, 266] on input "[PHONE_NUMBER]" at bounding box center [325, 275] width 77 height 19
click at [292, 266] on input "[PHONE_NUMBER]" at bounding box center [325, 275] width 77 height 19
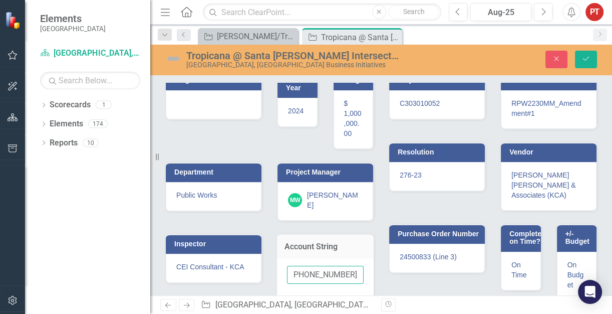
drag, startPoint x: 292, startPoint y: 265, endPoint x: 404, endPoint y: 268, distance: 112.8
click at [404, 268] on div "Stage Fiscal Year 2024 Budget $ 1,000,000.00 Department Public Works Project Ma…" at bounding box center [381, 179] width 447 height 244
paste input "C303010069-0000"
type input "C303010069-0000-563150"
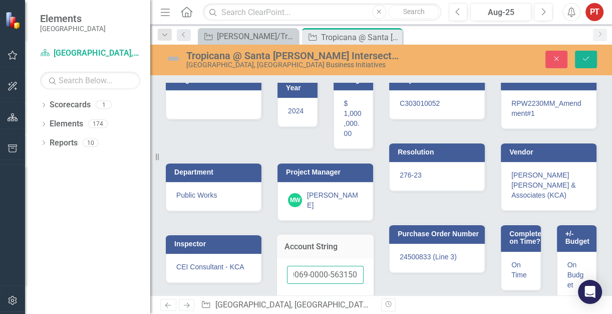
drag, startPoint x: 318, startPoint y: 268, endPoint x: 376, endPoint y: 263, distance: 58.8
click at [376, 263] on div "Account String C303010069-0000-563150" at bounding box center [326, 261] width 112 height 80
click at [579, 58] on button "Save" at bounding box center [586, 60] width 22 height 18
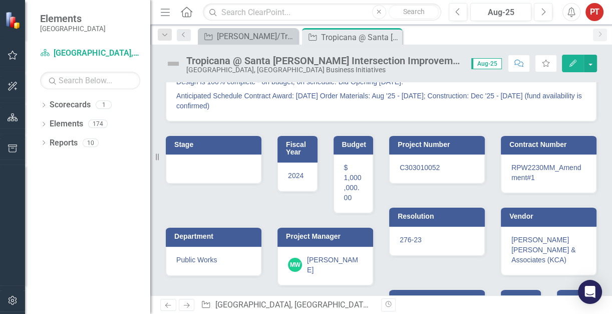
scroll to position [185, 0]
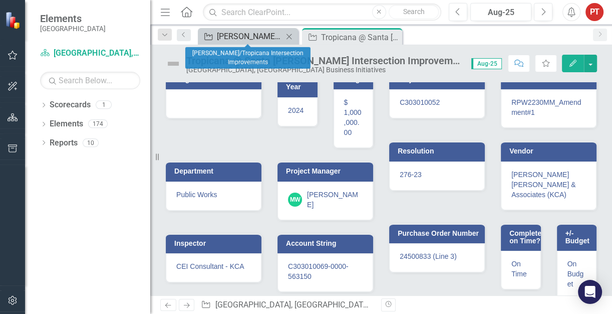
click at [273, 34] on div "[PERSON_NAME]/Tropicana Intersection Improvements" at bounding box center [250, 36] width 66 height 13
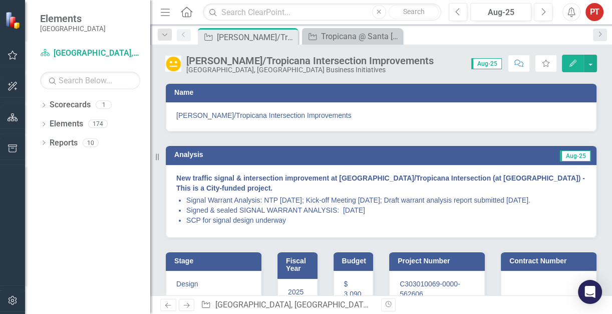
scroll to position [213, 0]
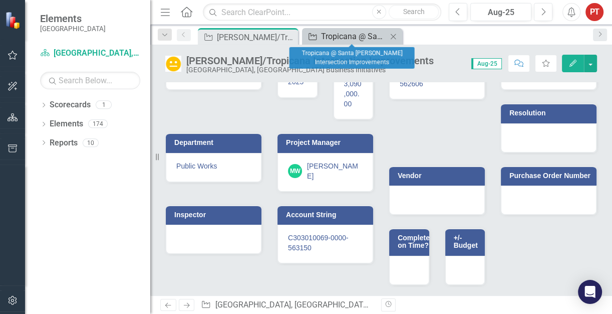
click at [355, 35] on div "Tropicana @ Santa [PERSON_NAME] Intersection Improvements" at bounding box center [354, 36] width 66 height 13
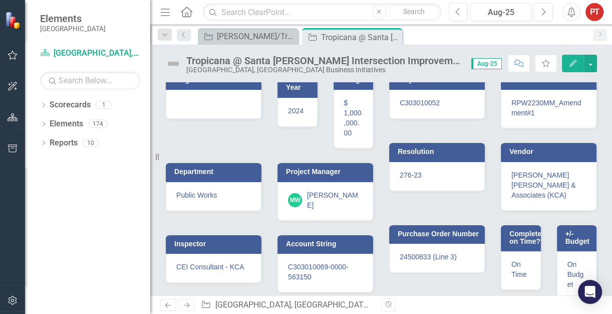
scroll to position [185, 0]
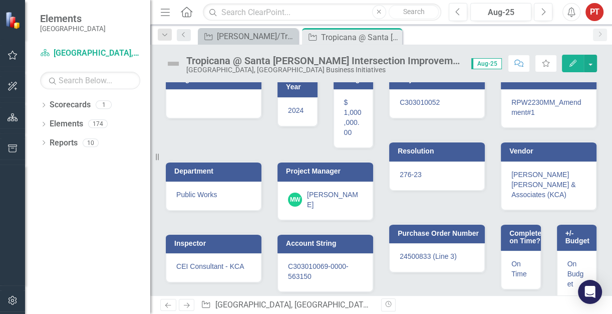
click at [297, 262] on span "C303010069-0000-563150" at bounding box center [318, 271] width 61 height 18
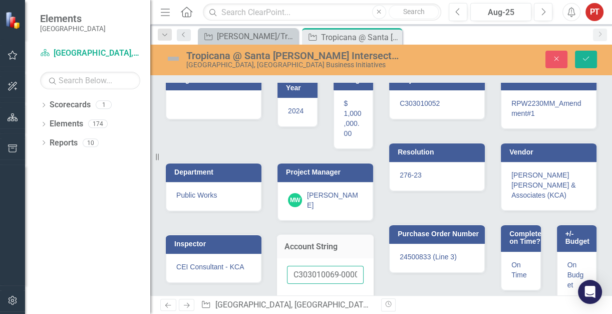
click at [297, 266] on input "C303010069-0000-563150" at bounding box center [325, 275] width 77 height 19
click at [293, 266] on input "C303010069-0000-563150" at bounding box center [325, 275] width 77 height 19
drag, startPoint x: 293, startPoint y: 265, endPoint x: 470, endPoint y: 286, distance: 178.2
click at [470, 286] on div "Stage Fiscal Year 2024 Budget $ 1,000,000.00 Department Public Works Project Ma…" at bounding box center [381, 179] width 447 height 244
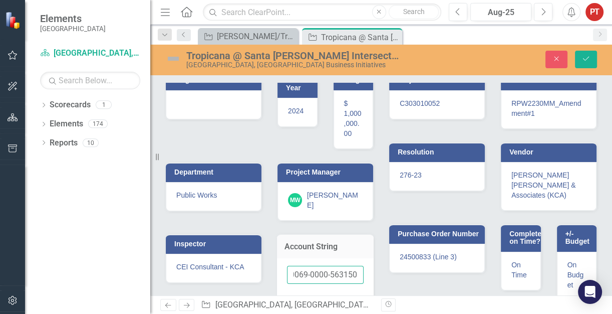
paste input "52-"
type input "C303010052-000-563150"
click at [390, 283] on div "Project Number C303010052 Contract Number RPW2230MM_Amendment#1 Resolution 276-…" at bounding box center [492, 179] width 223 height 244
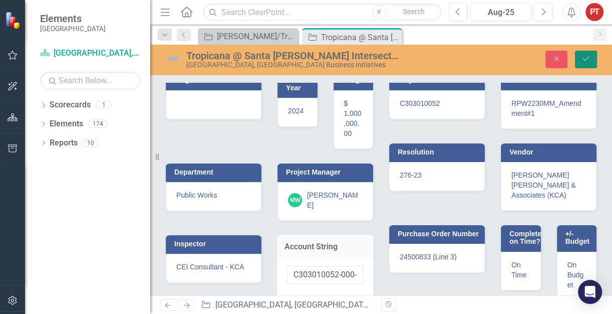
click at [592, 57] on button "Save" at bounding box center [586, 60] width 22 height 18
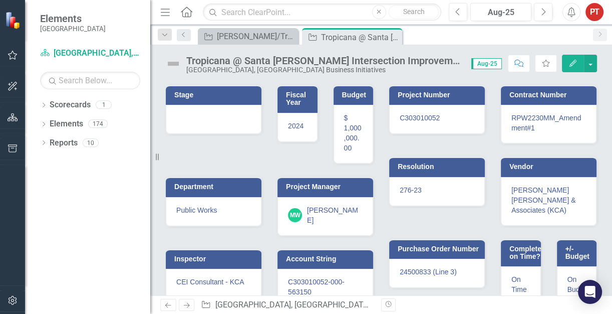
scroll to position [185, 0]
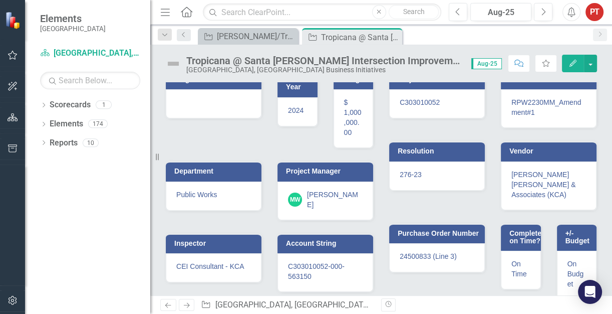
click at [335, 266] on div "C303010052-000-563150" at bounding box center [326, 272] width 96 height 39
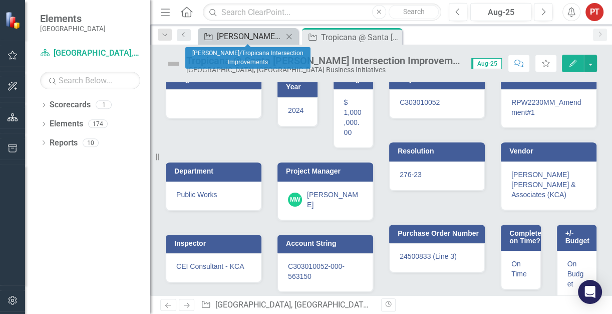
click at [266, 39] on div "[PERSON_NAME]/Tropicana Intersection Improvements" at bounding box center [250, 36] width 66 height 13
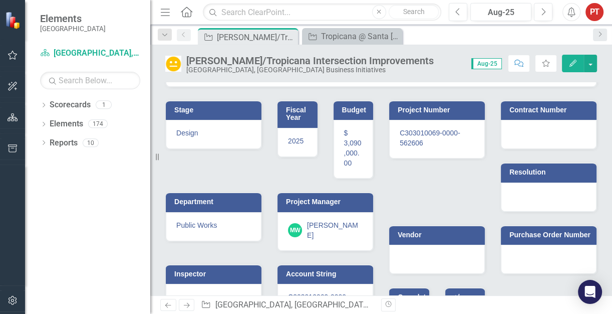
scroll to position [88, 0]
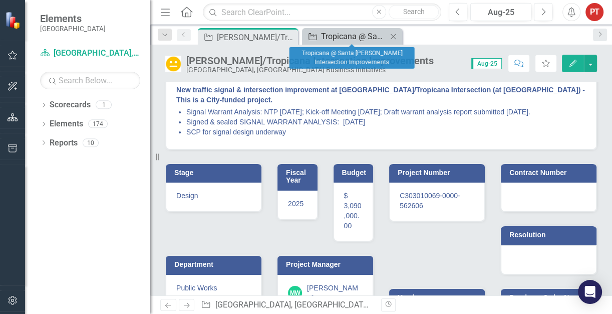
click at [344, 37] on div "Tropicana @ Santa [PERSON_NAME] Intersection Improvements" at bounding box center [354, 36] width 66 height 13
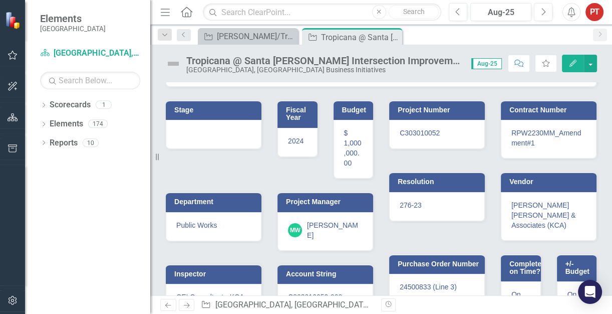
scroll to position [185, 0]
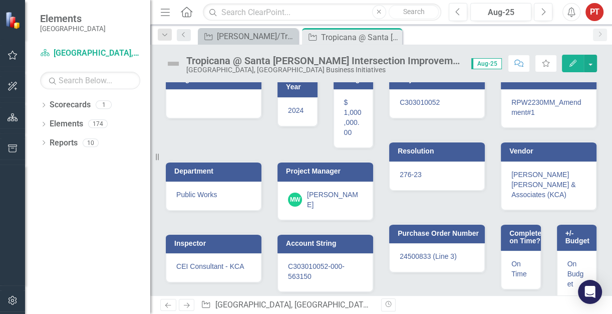
click at [350, 130] on div "$ 1,000,000.00" at bounding box center [354, 118] width 40 height 59
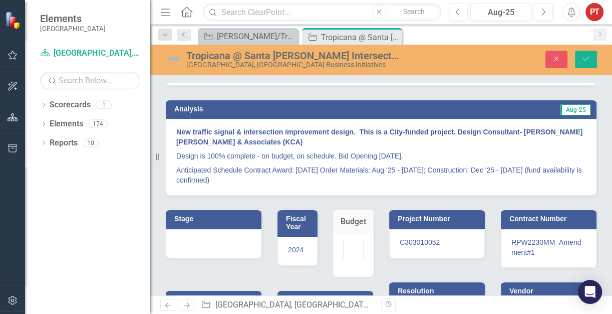
scroll to position [63, 0]
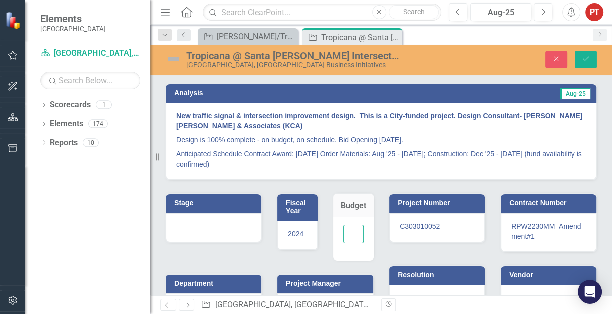
drag, startPoint x: 343, startPoint y: 231, endPoint x: 327, endPoint y: 228, distance: 16.3
click at [327, 228] on div "Budget 1000000" at bounding box center [354, 220] width 56 height 80
click at [350, 229] on input "1000001" at bounding box center [353, 233] width 21 height 19
click at [350, 229] on input "1000002" at bounding box center [353, 233] width 21 height 19
click at [350, 228] on input "1000003" at bounding box center [353, 233] width 21 height 19
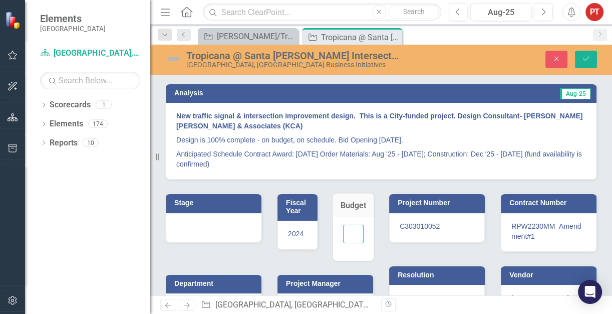
click at [350, 235] on input "1000002" at bounding box center [353, 233] width 21 height 19
click at [350, 235] on input "1000001" at bounding box center [353, 233] width 21 height 19
click at [347, 232] on input "1000000" at bounding box center [353, 233] width 21 height 19
click at [347, 232] on input "999999" at bounding box center [353, 233] width 21 height 19
click at [347, 232] on input "999998" at bounding box center [353, 233] width 21 height 19
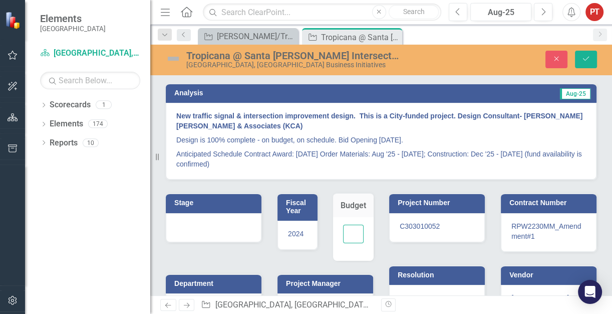
click at [344, 232] on input "999998" at bounding box center [353, 233] width 21 height 19
paste input "1454200.50"
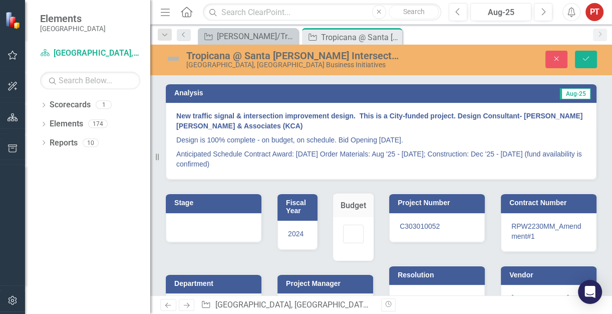
click at [368, 258] on div "Budget 1454200.50" at bounding box center [354, 220] width 56 height 80
click at [346, 233] on input "1454200.50" at bounding box center [353, 233] width 21 height 19
click at [345, 229] on input "1454200.50" at bounding box center [353, 233] width 21 height 19
paste input "145420050"
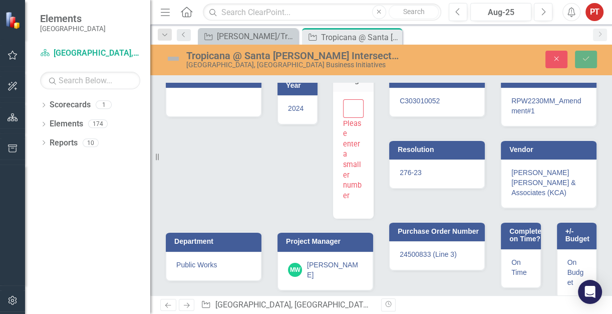
scroll to position [125, 0]
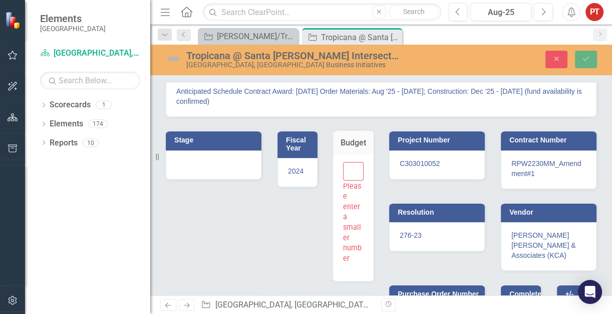
click at [343, 168] on input "1454200501454200.50" at bounding box center [353, 171] width 21 height 19
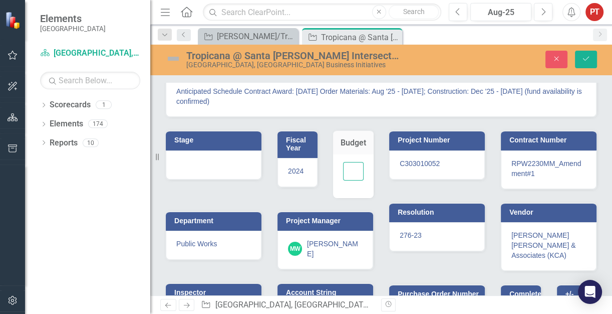
scroll to position [0, 67]
click at [351, 170] on input "100000000000000" at bounding box center [353, 171] width 21 height 19
click at [346, 169] on input "99999999999999.5" at bounding box center [353, 171] width 21 height 19
click at [350, 165] on input "99999999999999.5" at bounding box center [353, 171] width 21 height 19
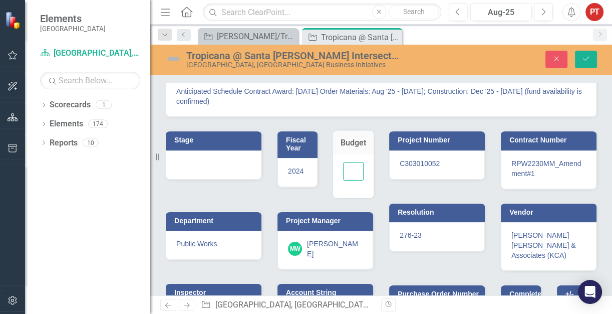
click at [345, 167] on input "99999999999999.5" at bounding box center [353, 171] width 21 height 19
click at [346, 169] on input "99999999999999.5" at bounding box center [353, 171] width 21 height 19
click at [351, 172] on input "99999999999998.5" at bounding box center [353, 171] width 21 height 19
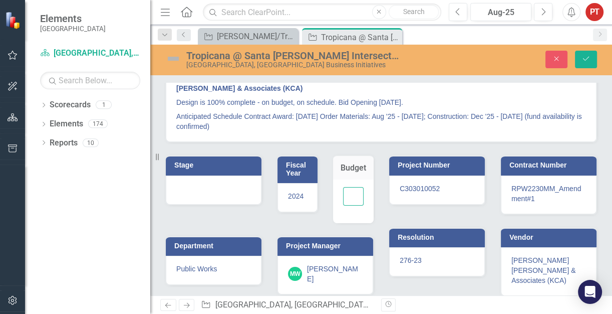
scroll to position [125, 0]
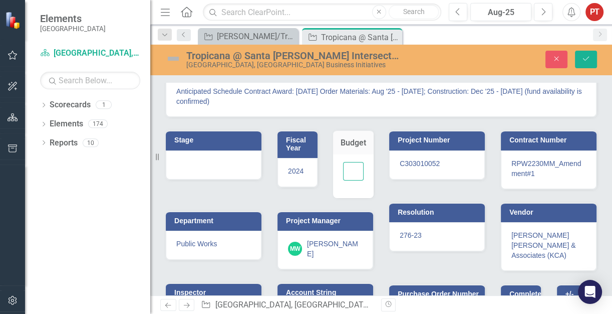
click at [347, 169] on input "99999999999997.5" at bounding box center [353, 171] width 21 height 19
click at [347, 169] on input "99999999999996.5" at bounding box center [353, 171] width 21 height 19
click at [347, 169] on input "99999999999995.5" at bounding box center [353, 171] width 21 height 19
click at [347, 169] on input "99999999999994.5" at bounding box center [353, 171] width 21 height 19
type input "99999999999993.5"
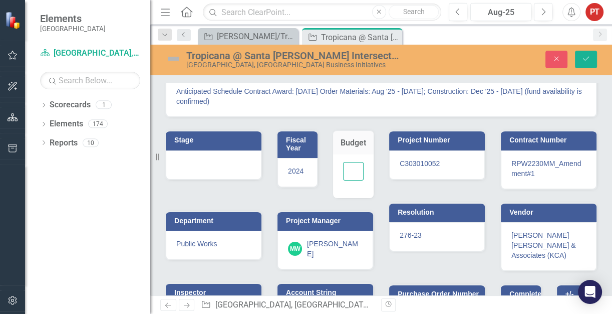
click at [347, 169] on input "99999999999993.5" at bounding box center [353, 171] width 21 height 19
click at [558, 65] on button "Close" at bounding box center [557, 60] width 22 height 18
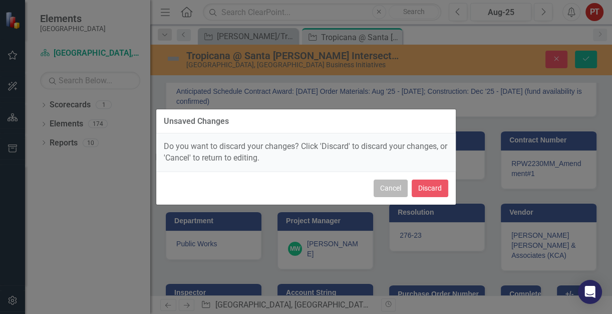
click at [385, 189] on button "Cancel" at bounding box center [391, 188] width 34 height 18
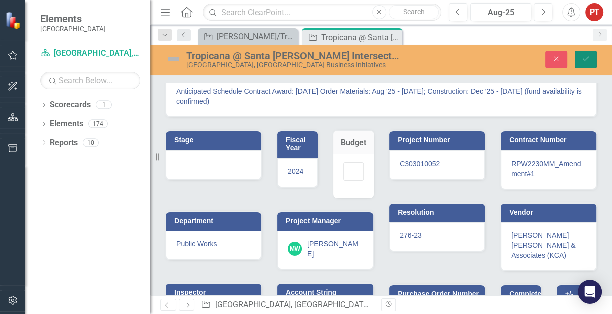
click at [590, 58] on icon "Save" at bounding box center [586, 58] width 9 height 7
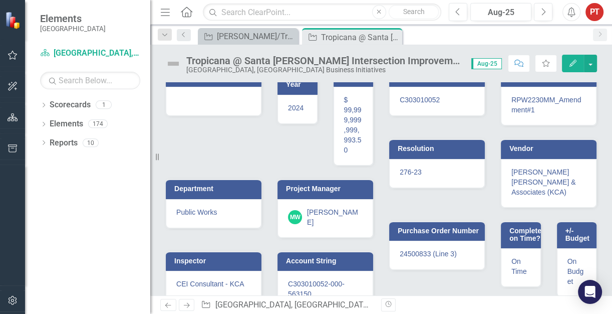
scroll to position [63, 0]
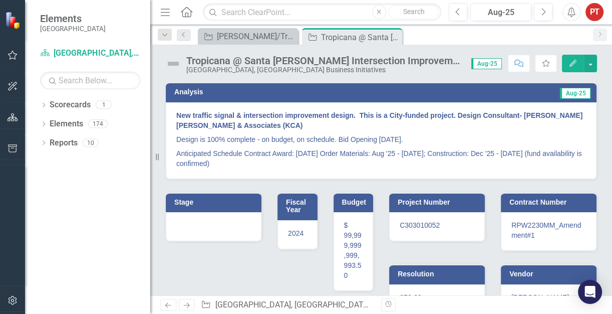
click at [344, 243] on span "$ 99,999,999,999,993.50" at bounding box center [353, 250] width 18 height 58
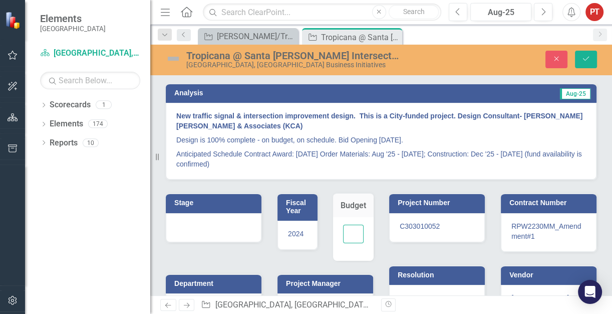
click at [344, 230] on input "99999999999993.5" at bounding box center [353, 233] width 21 height 19
drag, startPoint x: 344, startPoint y: 230, endPoint x: 371, endPoint y: 266, distance: 44.4
click at [371, 266] on div "Stage Fiscal Year 2024 Budget 99999999999993.5 Department Public Works Project …" at bounding box center [269, 292] width 223 height 224
click at [349, 235] on input "99999999999989.5" at bounding box center [353, 233] width 21 height 19
click at [349, 235] on input "99999999999988.5" at bounding box center [353, 233] width 21 height 19
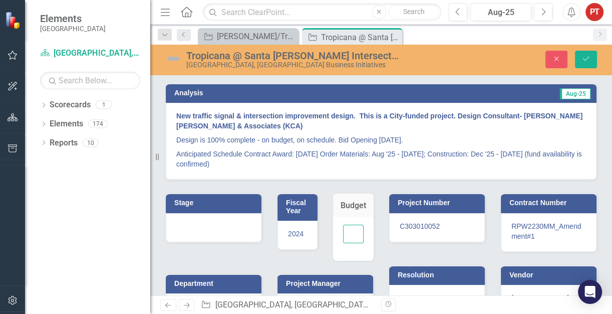
click at [349, 235] on input "99999999999987.5" at bounding box center [353, 233] width 21 height 19
click at [350, 229] on input "99999999999988.5" at bounding box center [353, 233] width 21 height 19
type input "99999999999989.5"
click at [350, 229] on input "99999999999989.5" at bounding box center [353, 233] width 21 height 19
click at [344, 232] on input "99999999999989.5" at bounding box center [353, 233] width 21 height 19
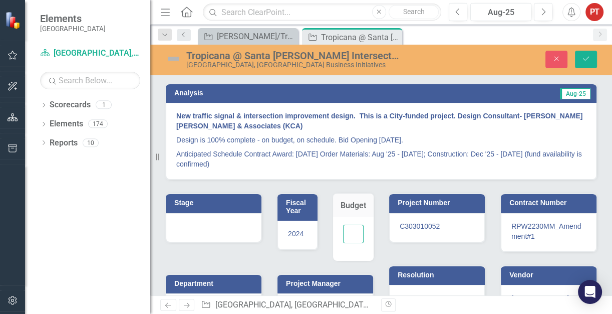
click at [344, 232] on input "99999999999989.5" at bounding box center [353, 233] width 21 height 19
click at [381, 231] on div "Project Number C303010052" at bounding box center [437, 211] width 112 height 62
click at [590, 61] on icon "Save" at bounding box center [586, 58] width 9 height 7
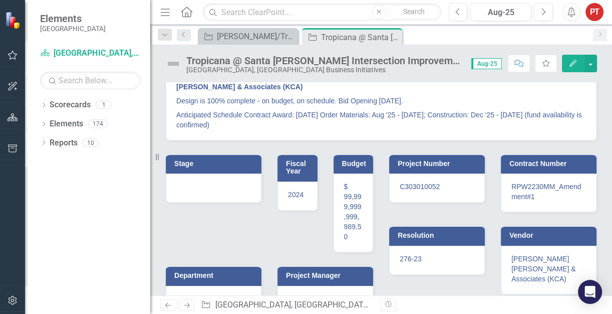
scroll to position [125, 0]
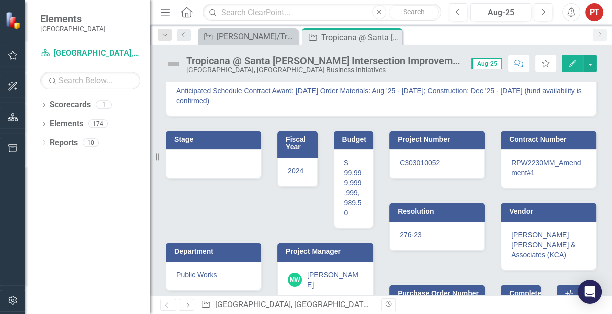
click at [347, 186] on div "$ 99,999,999,999,989.50" at bounding box center [354, 188] width 40 height 79
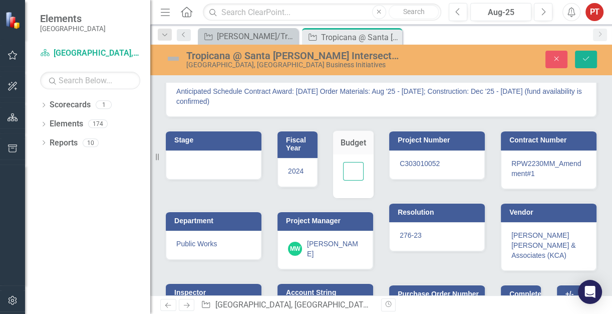
scroll to position [0, 69]
click at [349, 168] on input "99999999999990.5" at bounding box center [353, 171] width 21 height 19
drag, startPoint x: 344, startPoint y: 168, endPoint x: 414, endPoint y: 281, distance: 132.4
click at [421, 285] on div "Stage Fiscal Year 2024 Budget 99999999999990.5 Department Public Works Project …" at bounding box center [381, 239] width 447 height 244
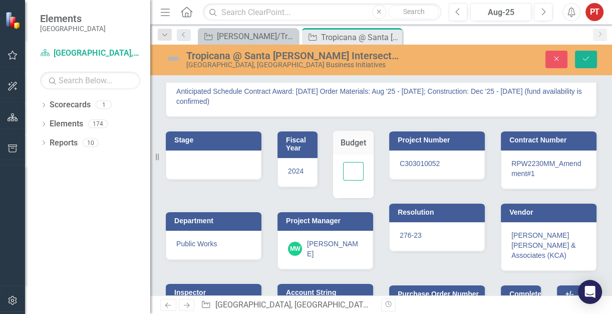
scroll to position [0, 0]
type input "9"
click at [581, 59] on button "Save" at bounding box center [586, 60] width 22 height 18
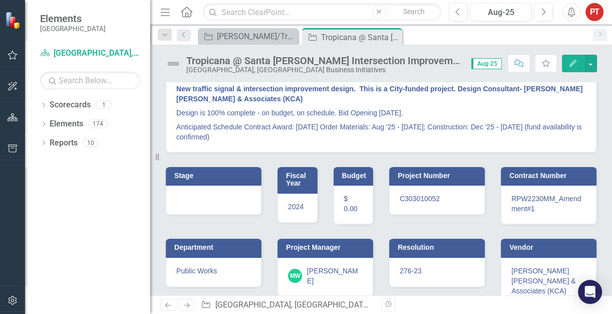
scroll to position [125, 0]
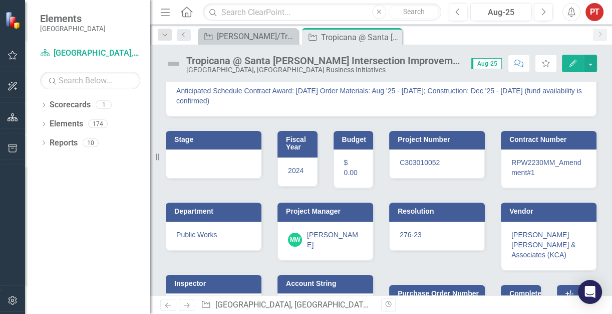
click at [347, 172] on span "$ 0.00" at bounding box center [351, 167] width 14 height 18
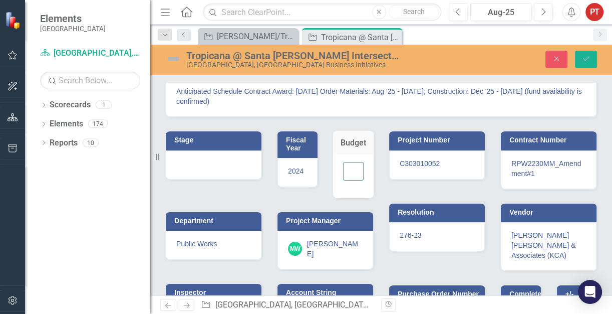
click at [346, 169] on input "number" at bounding box center [353, 171] width 21 height 19
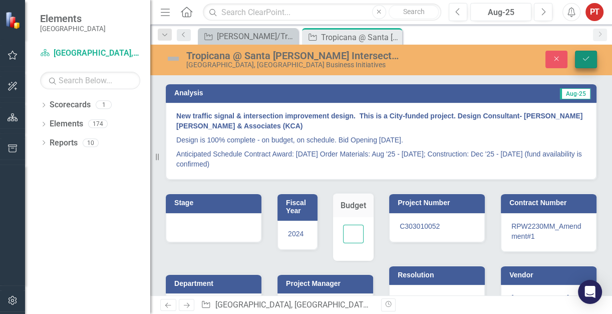
type input "1454200.50"
click at [587, 54] on button "Save" at bounding box center [586, 60] width 22 height 18
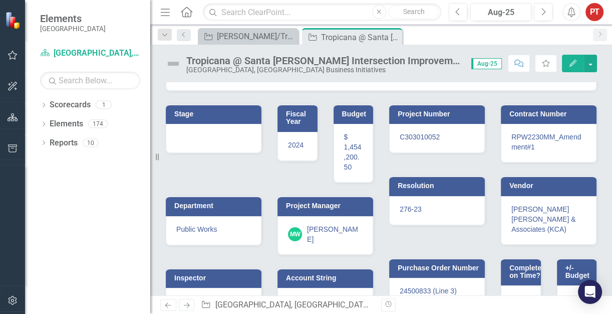
scroll to position [185, 0]
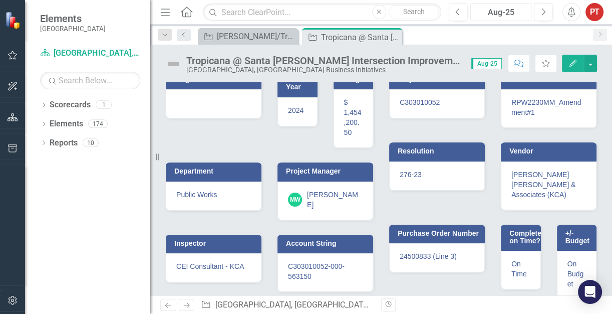
click at [500, 16] on div "Aug-25" at bounding box center [501, 13] width 54 height 12
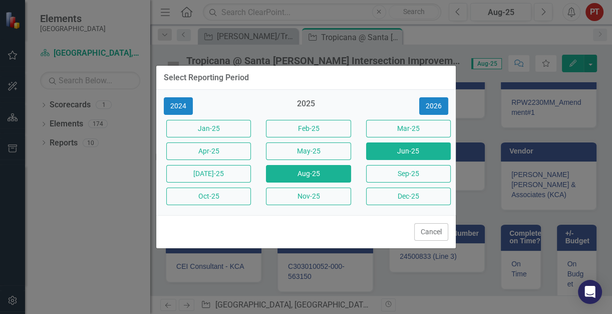
click at [405, 146] on button "Jun-25" at bounding box center [408, 151] width 85 height 18
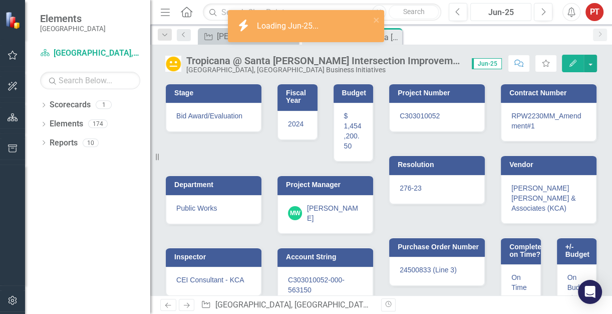
scroll to position [185, 0]
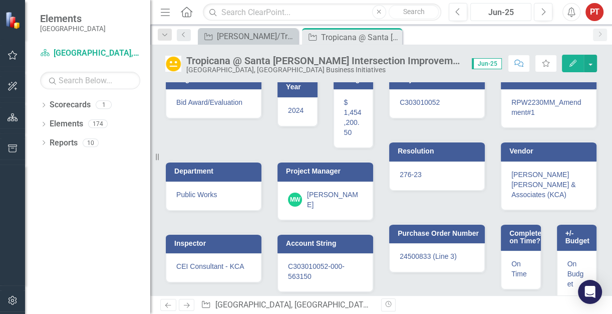
click at [500, 15] on div "Jun-25" at bounding box center [501, 13] width 54 height 12
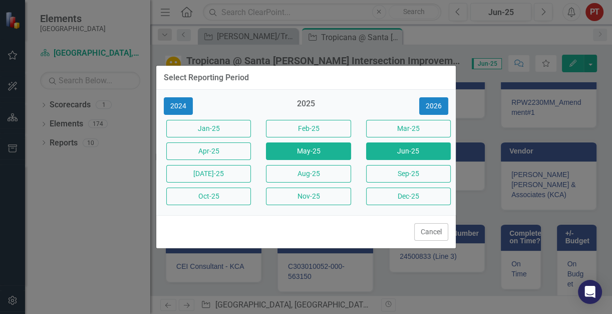
click at [325, 155] on button "May-25" at bounding box center [308, 151] width 85 height 18
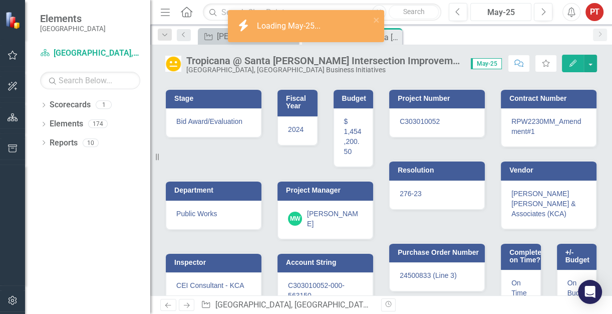
scroll to position [175, 0]
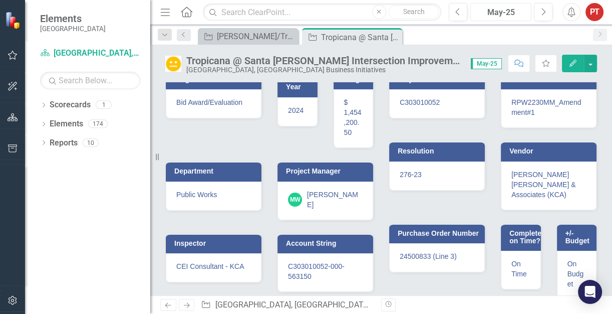
click at [501, 11] on div "May-25" at bounding box center [501, 13] width 54 height 12
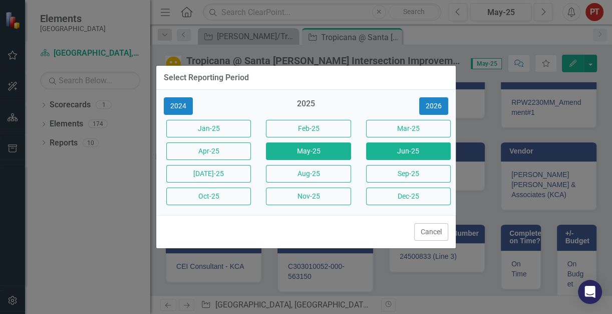
click at [392, 149] on button "Jun-25" at bounding box center [408, 151] width 85 height 18
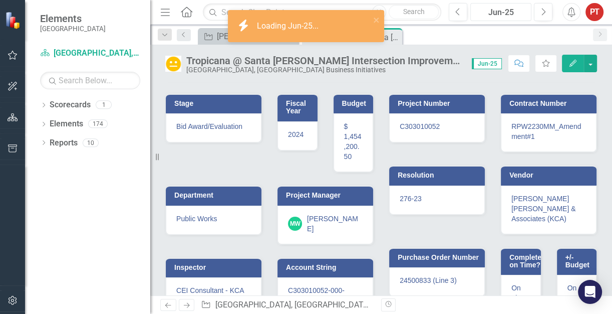
scroll to position [185, 0]
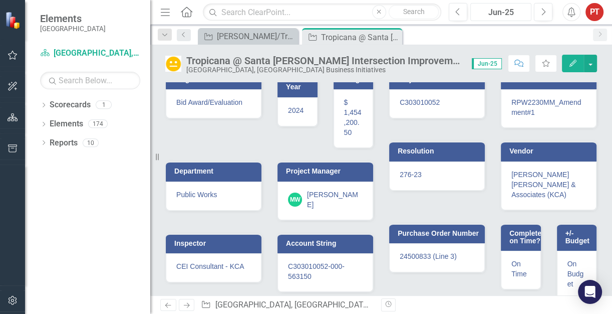
click at [494, 16] on div "Jun-25" at bounding box center [501, 13] width 54 height 12
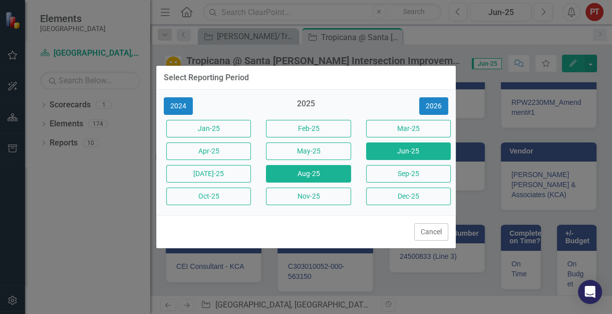
click at [301, 180] on button "Aug-25" at bounding box center [308, 174] width 85 height 18
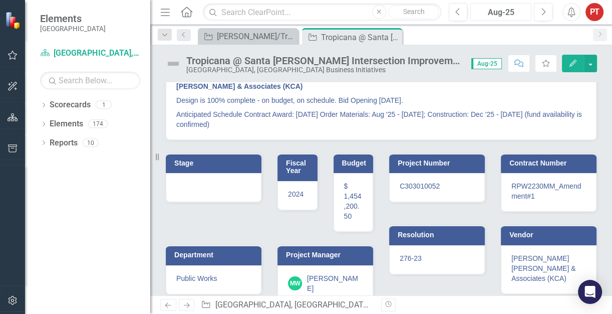
scroll to position [60, 0]
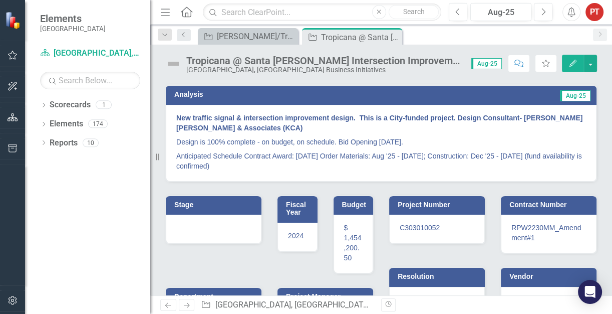
click at [217, 224] on div at bounding box center [214, 228] width 96 height 29
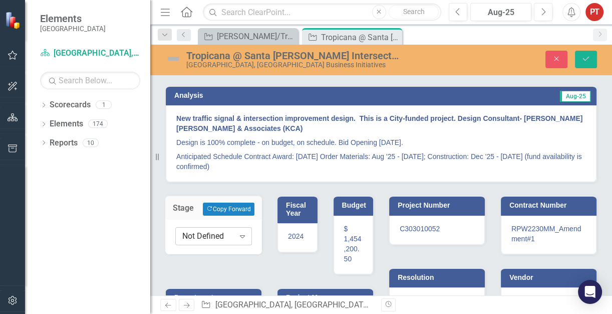
click at [219, 230] on div "Not Defined" at bounding box center [208, 236] width 52 height 12
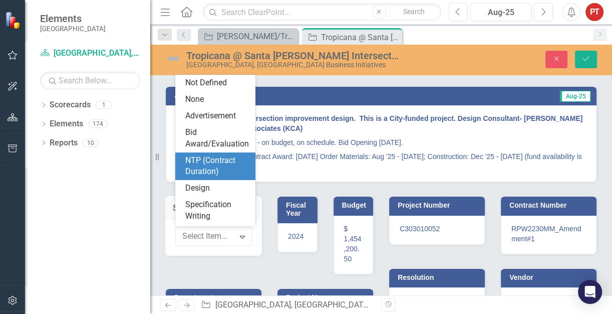
click at [223, 172] on div "NTP (Contract Duration)" at bounding box center [217, 166] width 64 height 23
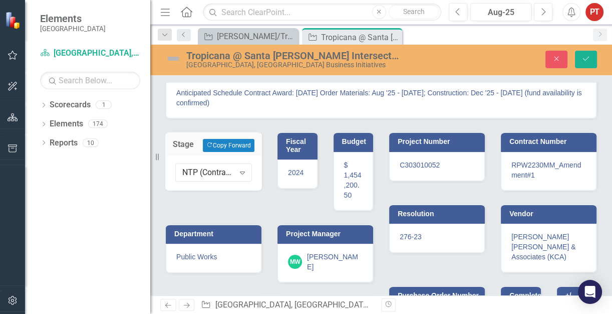
scroll to position [185, 0]
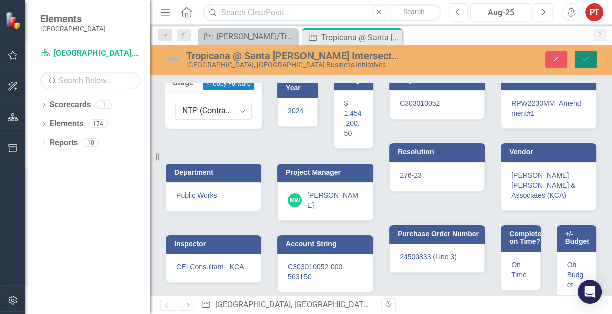
click at [583, 63] on button "Save" at bounding box center [586, 60] width 22 height 18
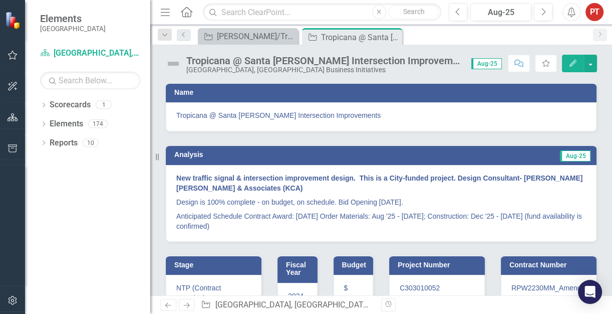
scroll to position [63, 0]
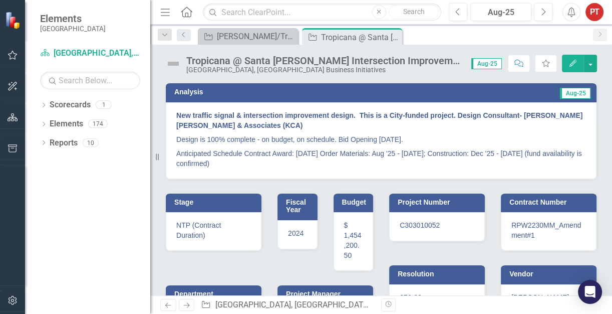
click at [260, 262] on div "Stage NTP (Contract Duration) Fiscal Year 2024 Budget $ 1,454,200.50 Department…" at bounding box center [269, 297] width 223 height 236
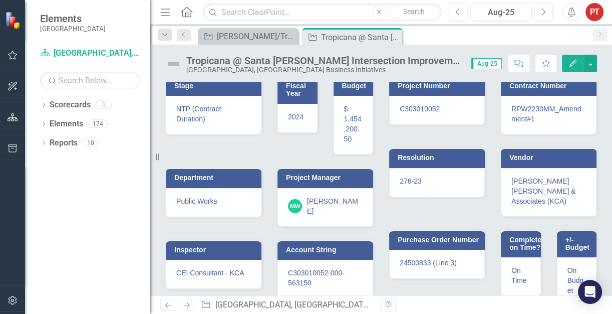
scroll to position [185, 0]
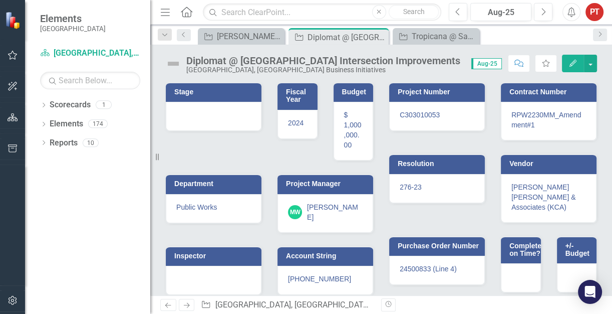
scroll to position [125, 0]
click at [304, 275] on span "[PHONE_NUMBER]" at bounding box center [319, 279] width 63 height 8
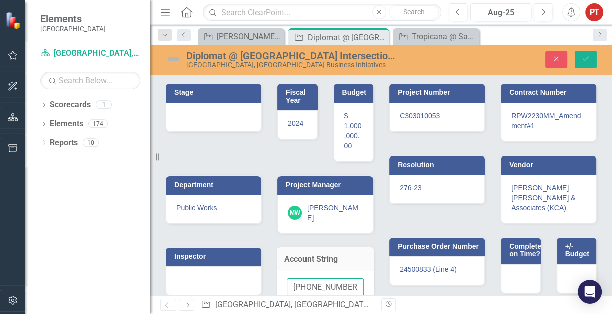
scroll to position [0, 5]
drag, startPoint x: 292, startPoint y: 278, endPoint x: 403, endPoint y: 283, distance: 111.3
click at [403, 283] on div "Stage Fiscal Year [DATE] Budget $ 1,000,000.00 Department Public Works Project …" at bounding box center [381, 192] width 447 height 244
click at [318, 35] on div "Diplomat @ [GEOGRAPHIC_DATA] Intersection Improvements" at bounding box center [335, 37] width 54 height 13
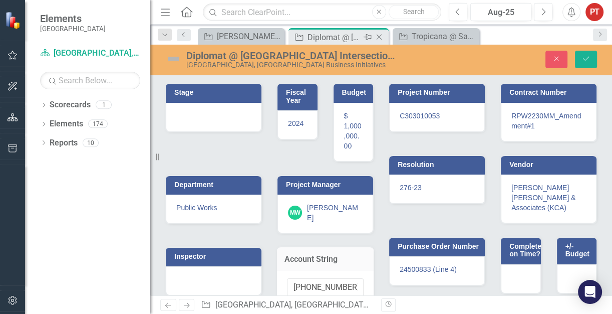
click at [318, 35] on div "Diplomat @ [GEOGRAPHIC_DATA] Intersection Improvements" at bounding box center [335, 37] width 54 height 13
drag, startPoint x: 318, startPoint y: 35, endPoint x: 439, endPoint y: 37, distance: 121.3
click at [439, 37] on div "Tropicana @ Santa [PERSON_NAME] Intersection Improvements" at bounding box center [438, 36] width 53 height 13
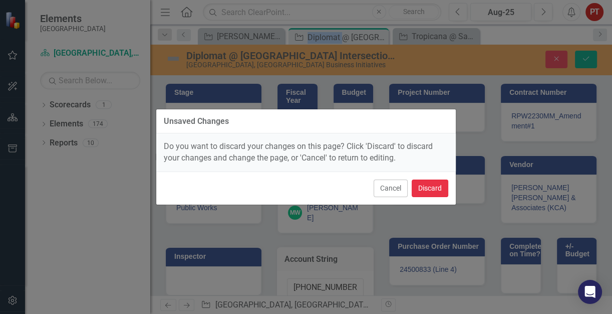
click at [422, 191] on button "Discard" at bounding box center [430, 188] width 37 height 18
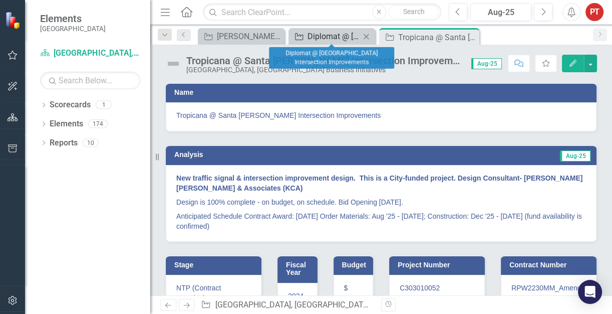
click at [327, 36] on div "Diplomat @ [GEOGRAPHIC_DATA] Intersection Improvements" at bounding box center [334, 36] width 53 height 13
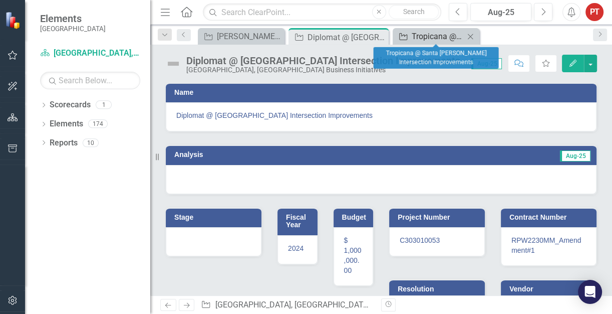
click at [425, 36] on div "Tropicana @ Santa [PERSON_NAME] Intersection Improvements" at bounding box center [438, 36] width 53 height 13
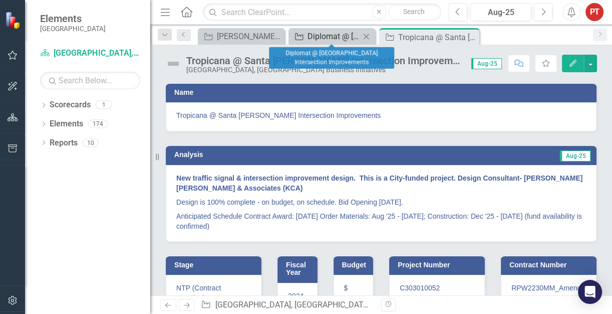
click at [327, 36] on div "Diplomat @ [GEOGRAPHIC_DATA] Intersection Improvements" at bounding box center [334, 36] width 53 height 13
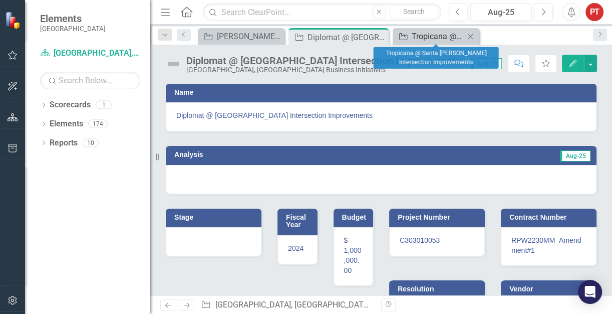
click at [435, 36] on div "Tropicana @ Santa [PERSON_NAME] Intersection Improvements" at bounding box center [438, 36] width 53 height 13
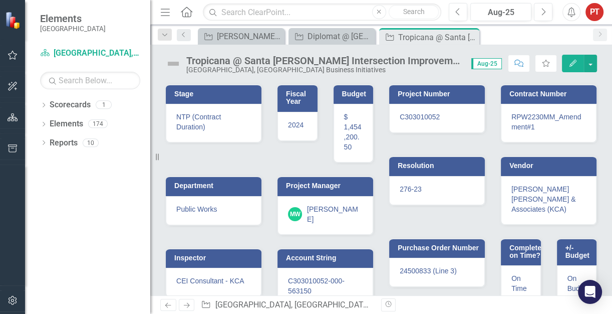
scroll to position [185, 0]
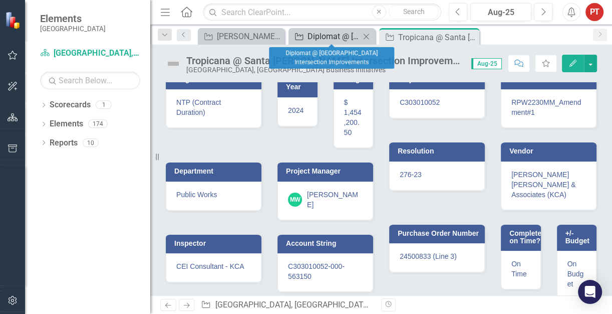
click at [344, 38] on div "Diplomat @ [GEOGRAPHIC_DATA] Intersection Improvements" at bounding box center [334, 36] width 53 height 13
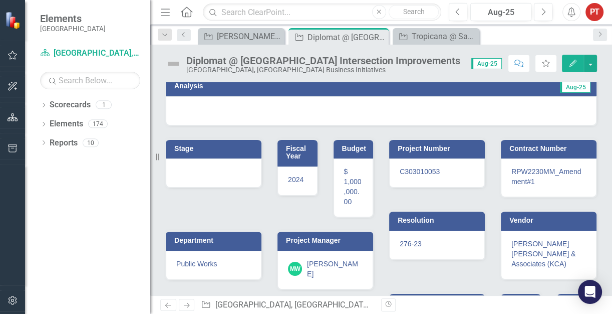
scroll to position [125, 0]
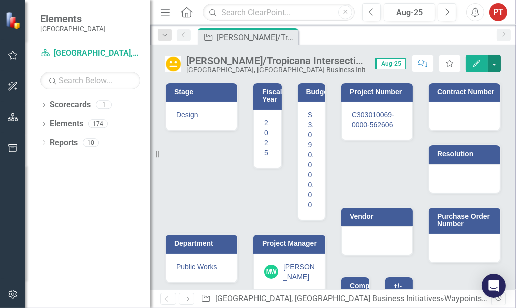
scroll to position [259, 0]
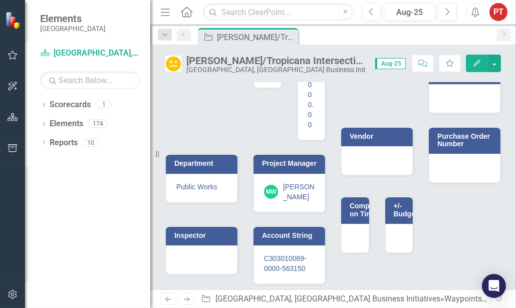
click at [277, 255] on span "C303010069-0000-563150" at bounding box center [285, 264] width 43 height 18
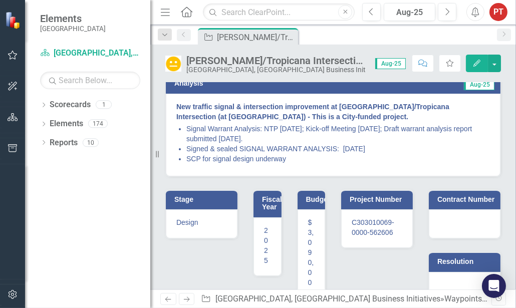
scroll to position [134, 0]
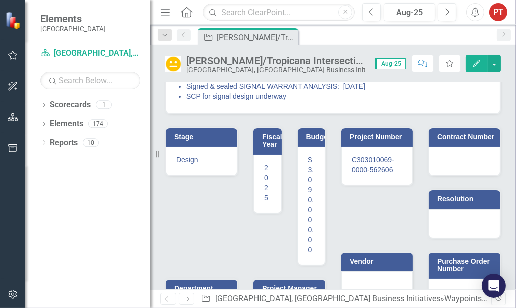
click at [214, 203] on div "Stage Design Fiscal Year 2025 Budget $ 3,090,000.00 Department Public Works Pro…" at bounding box center [245, 262] width 175 height 296
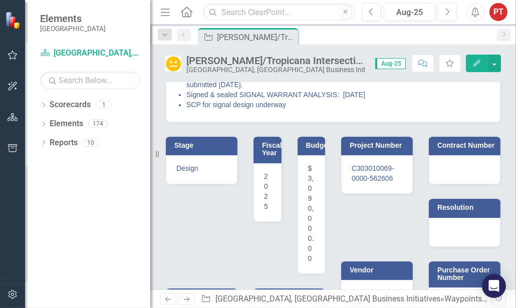
scroll to position [63, 0]
